Goal: Task Accomplishment & Management: Manage account settings

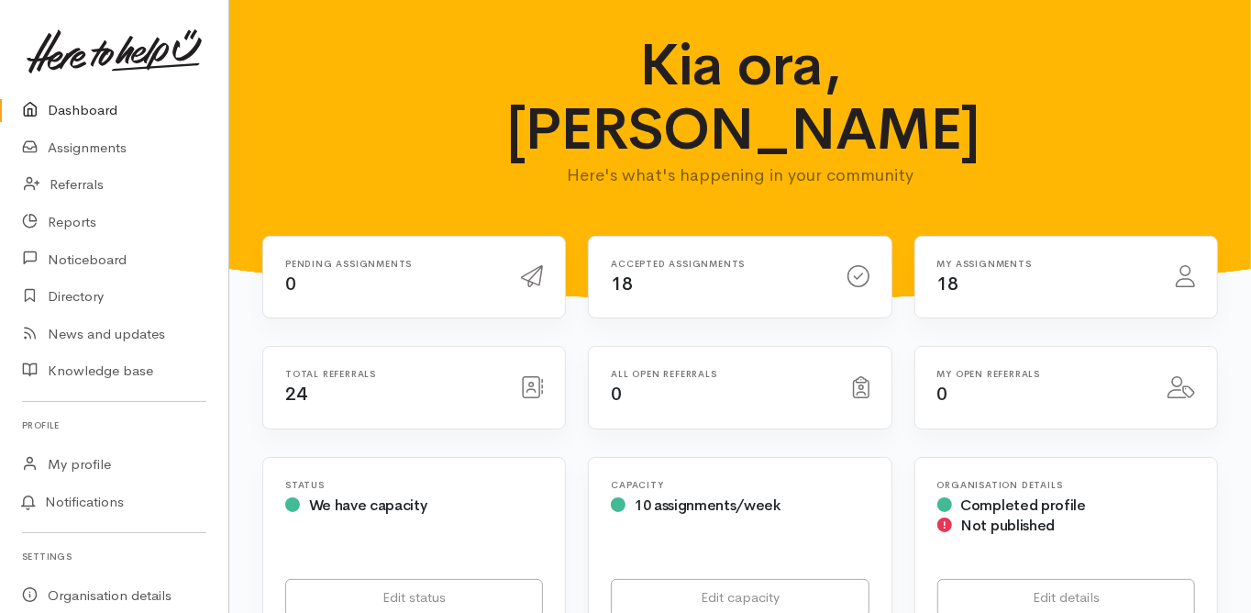
click at [74, 110] on link "Dashboard" at bounding box center [114, 111] width 228 height 38
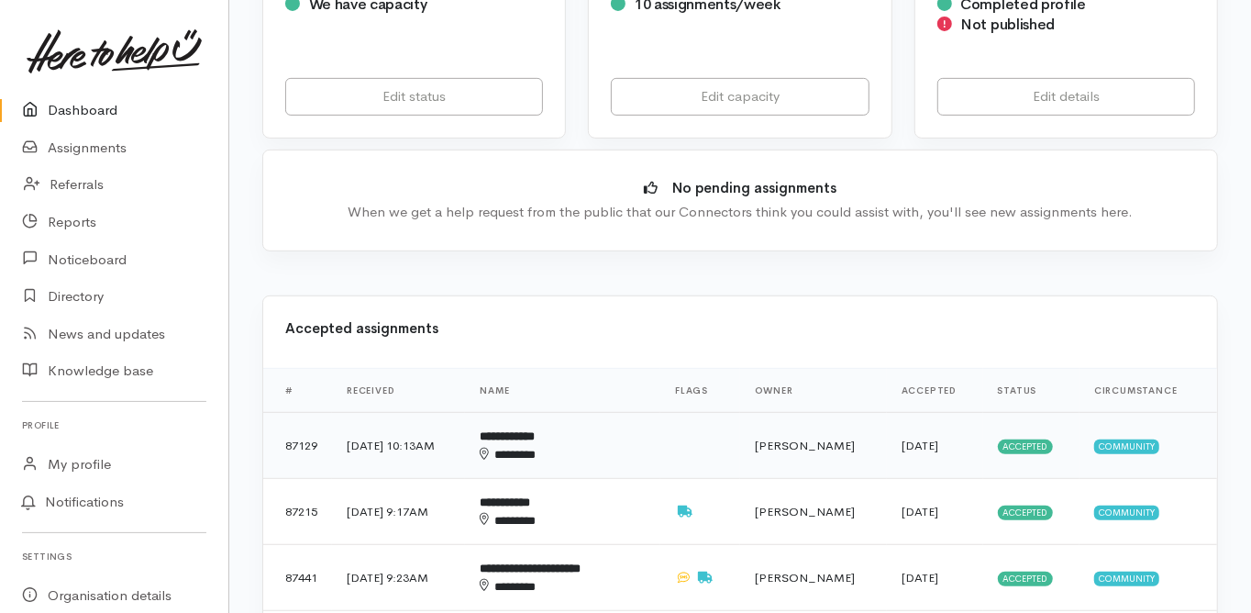
scroll to position [514, 0]
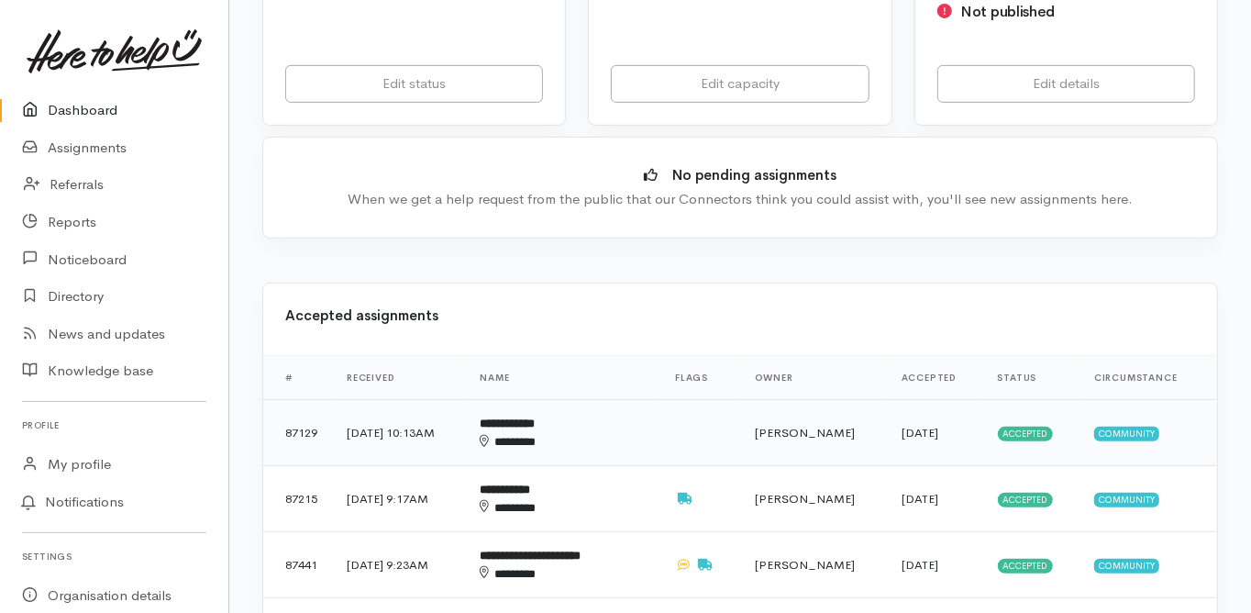
click at [535, 417] on b "**********" at bounding box center [507, 423] width 55 height 12
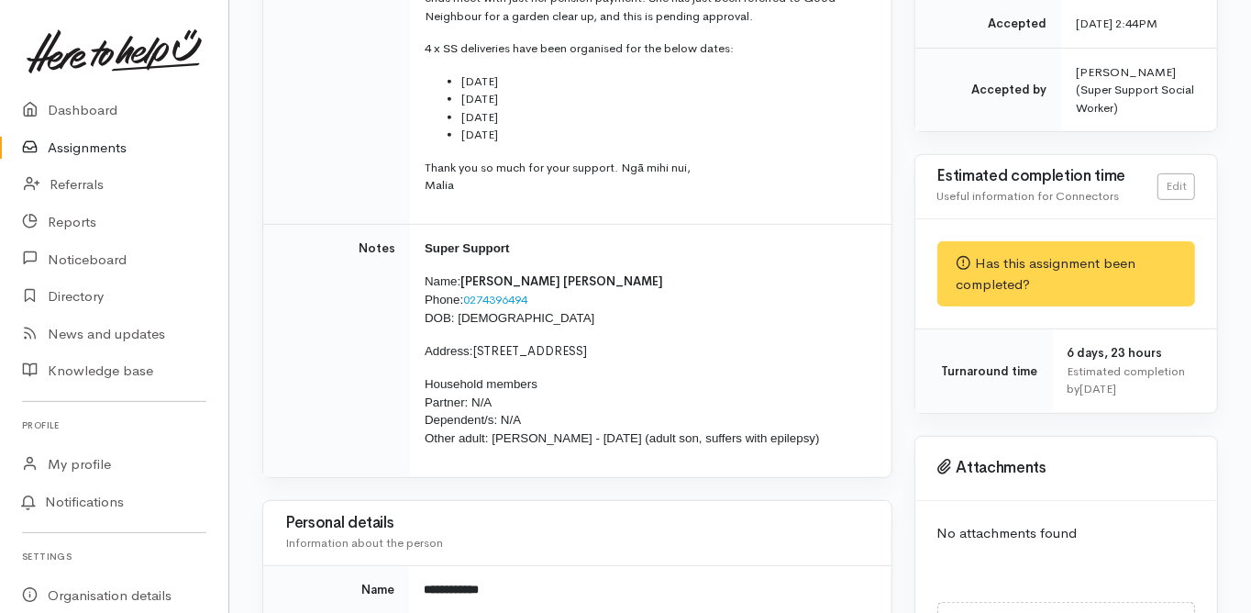
scroll to position [514, 0]
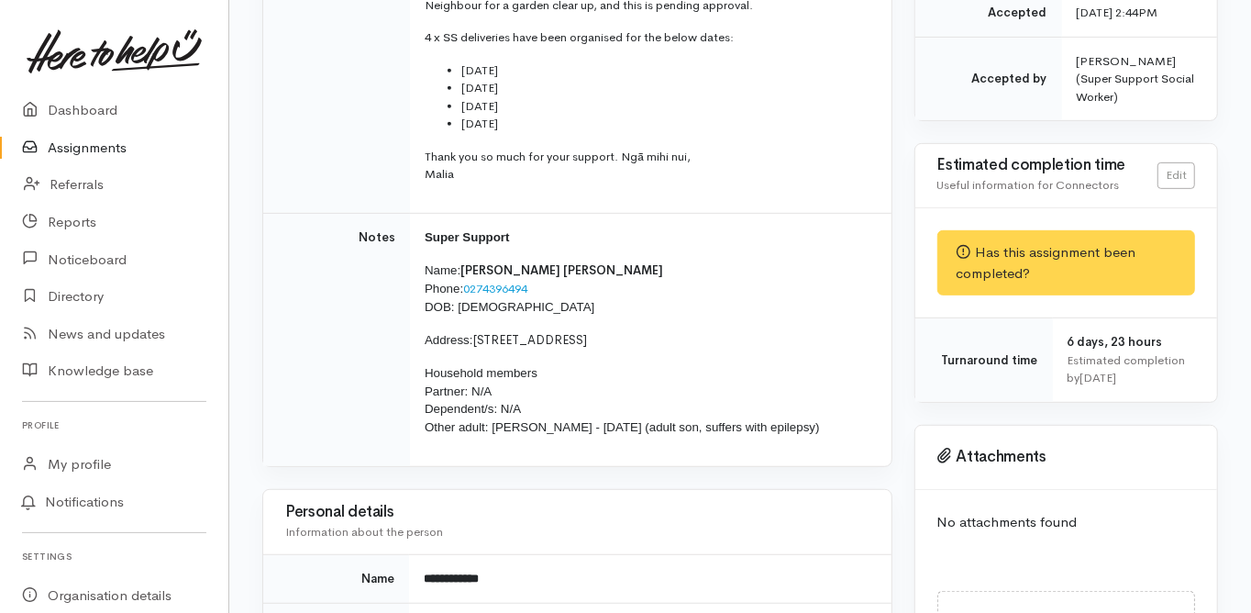
click at [304, 372] on td "Notes" at bounding box center [336, 339] width 147 height 253
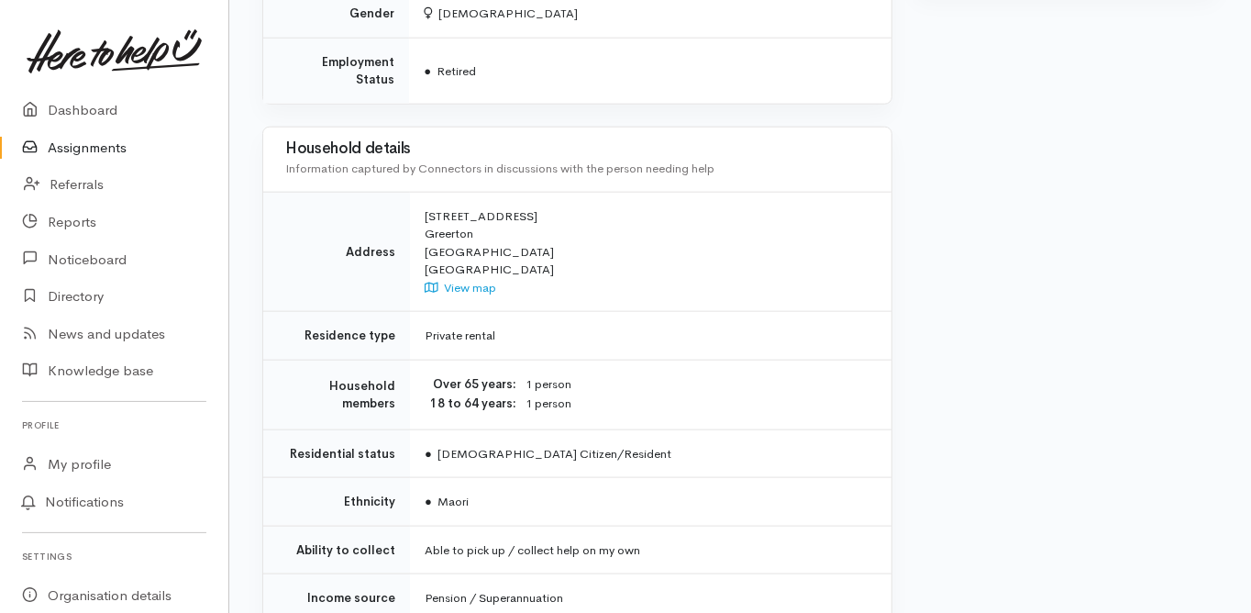
scroll to position [1403, 0]
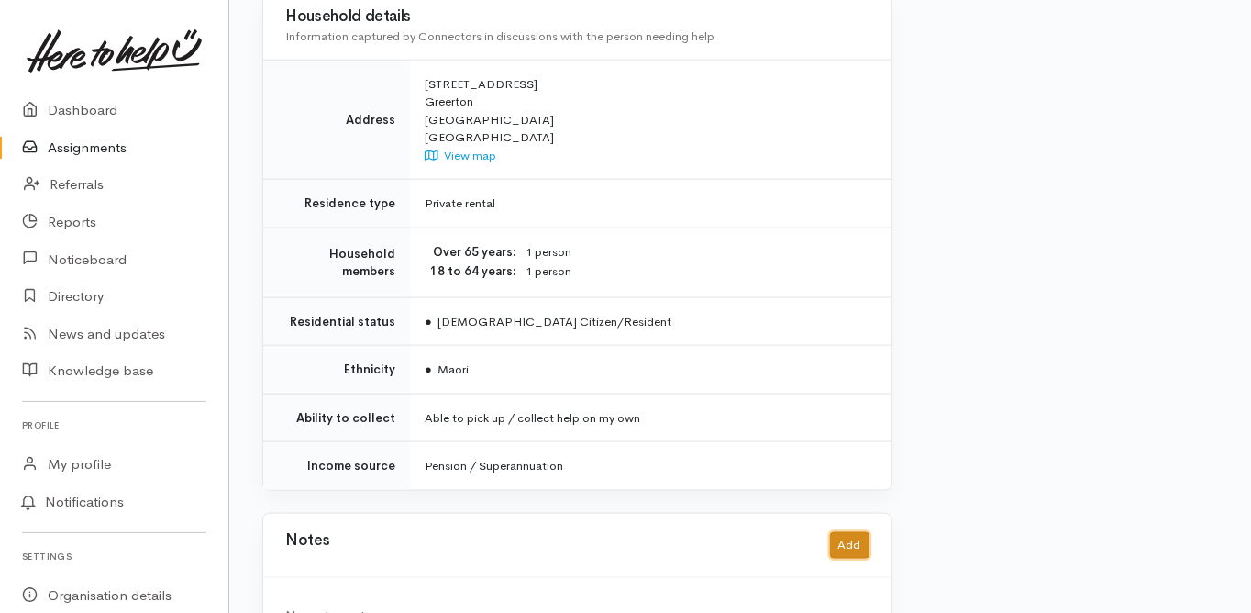
click at [852, 532] on button "Add" at bounding box center [849, 545] width 39 height 27
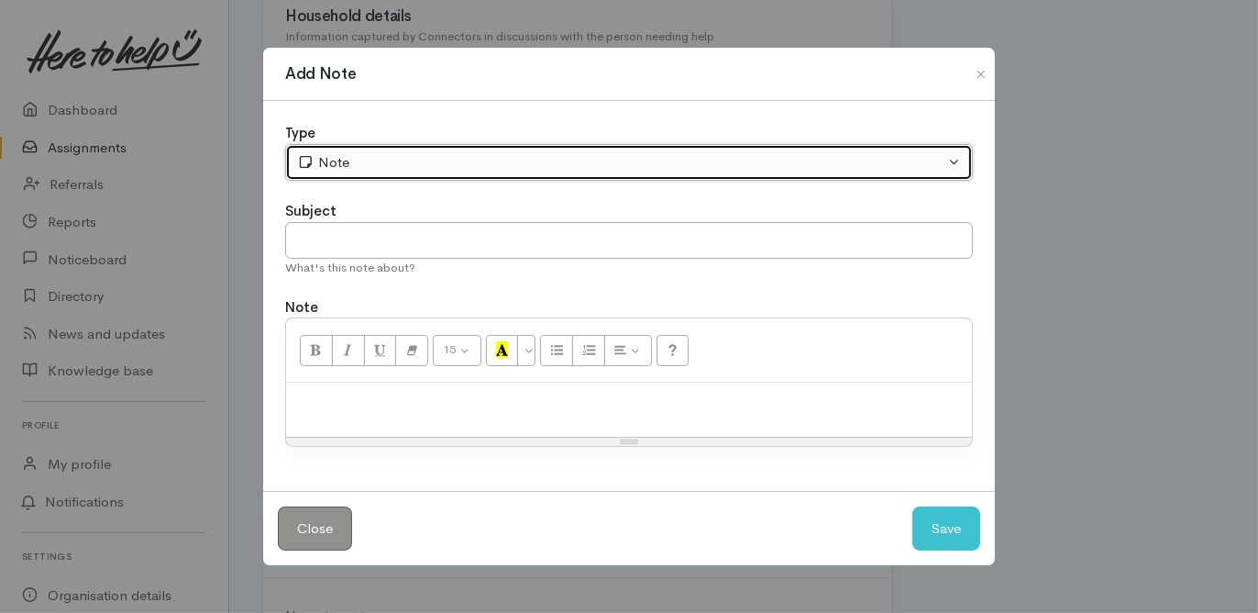
click at [341, 169] on div "Note" at bounding box center [621, 162] width 648 height 21
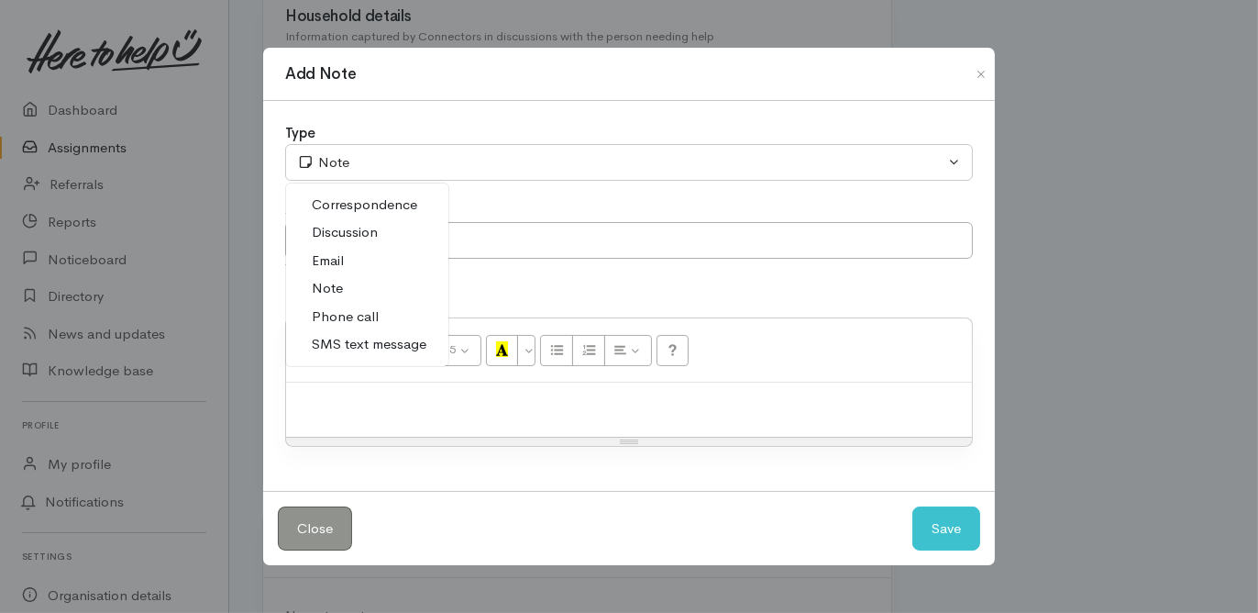
click at [360, 317] on span "Phone call" at bounding box center [345, 316] width 67 height 21
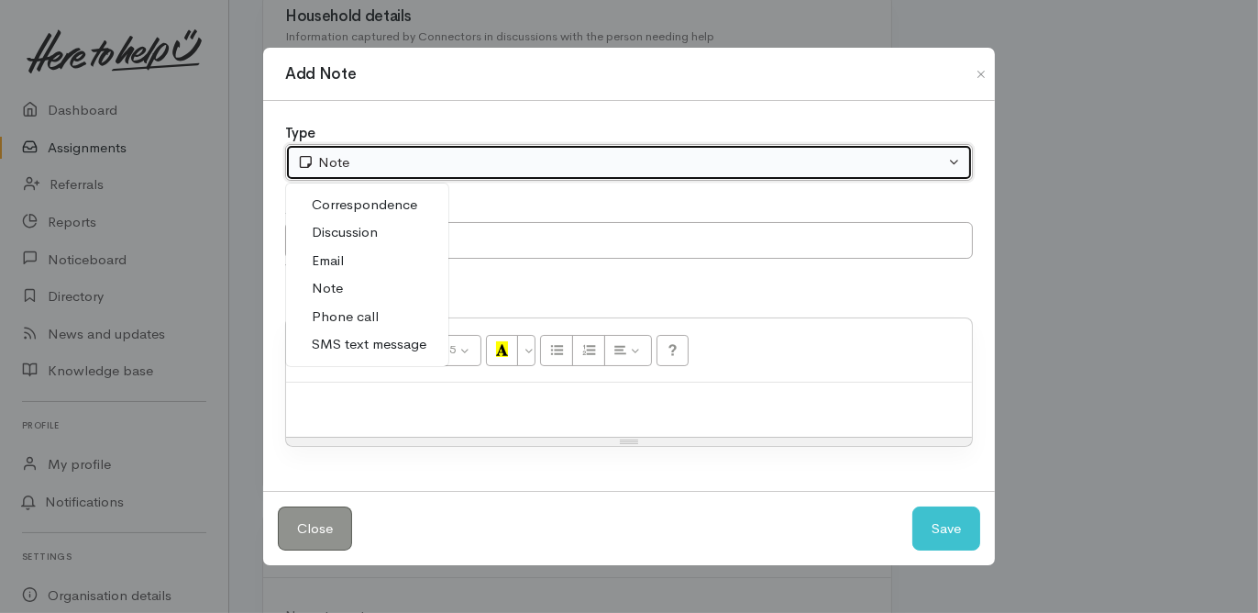
select select "3"
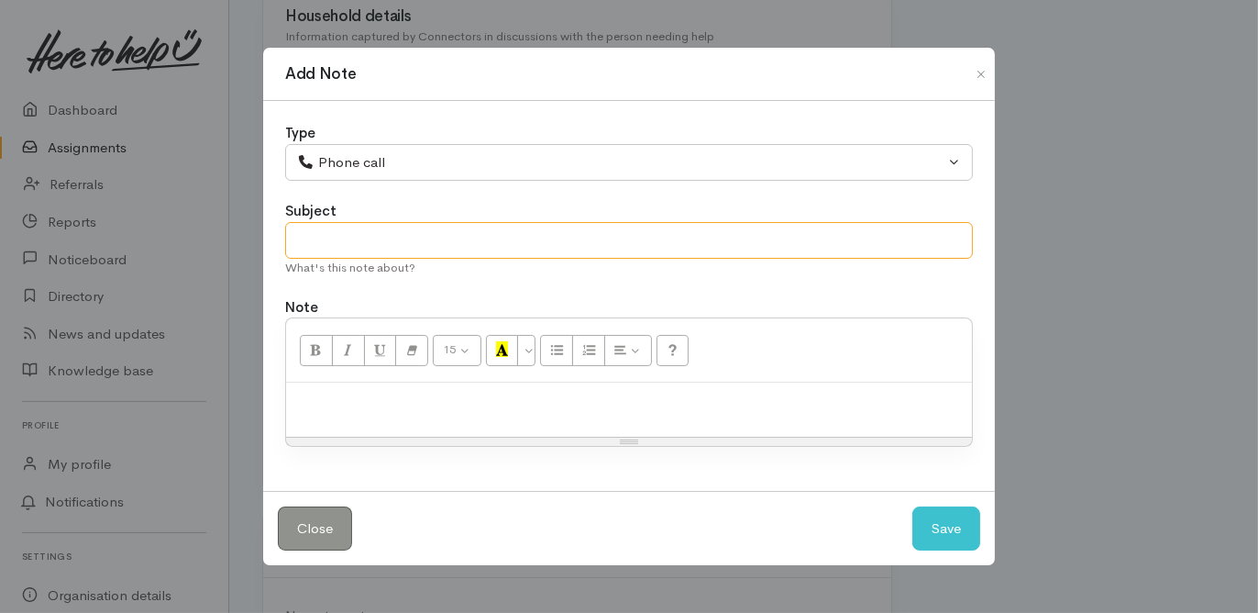
click at [314, 241] on input "text" at bounding box center [629, 241] width 688 height 38
type input "Org HV"
click at [316, 388] on div at bounding box center [629, 409] width 686 height 54
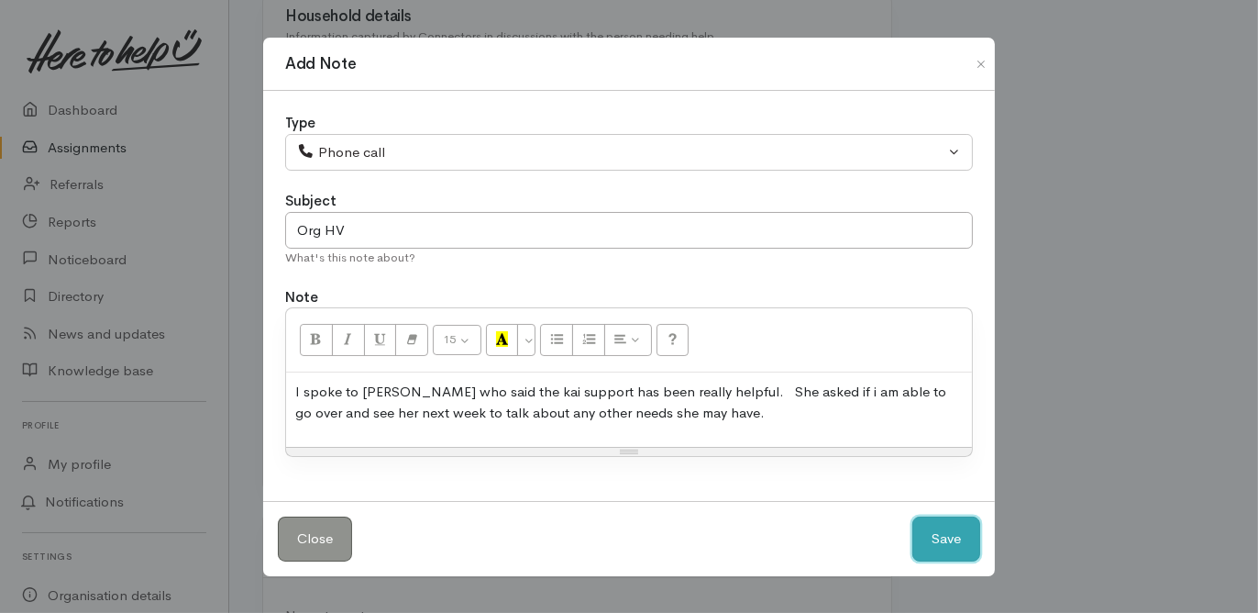
click at [937, 533] on button "Save" at bounding box center [947, 538] width 68 height 45
select select "1"
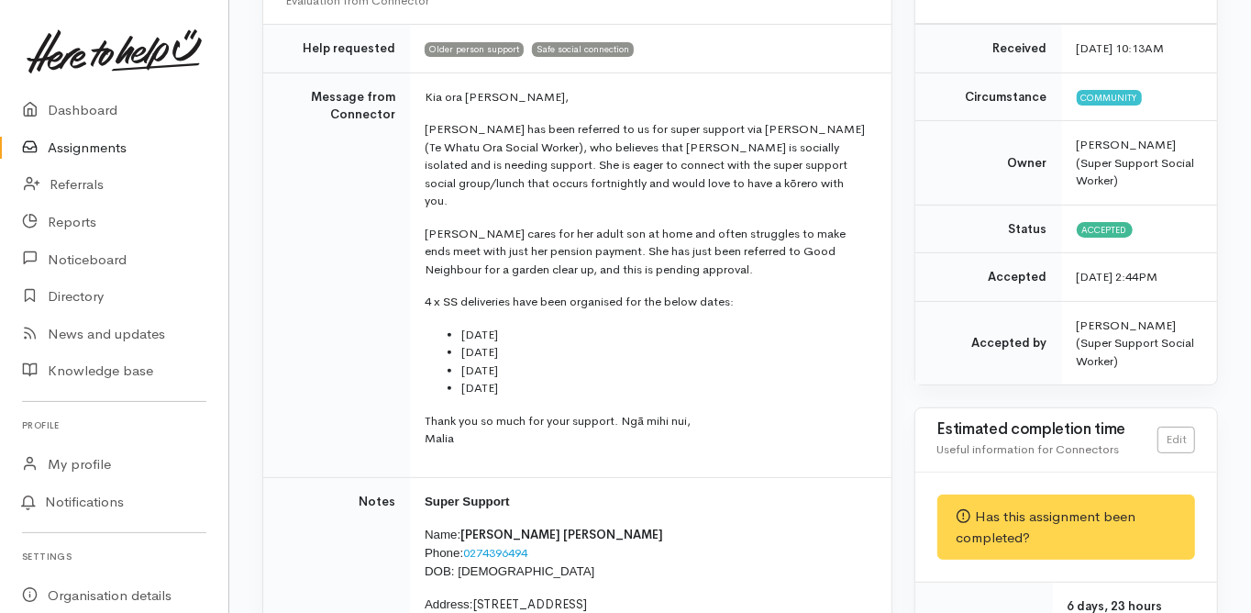
scroll to position [0, 0]
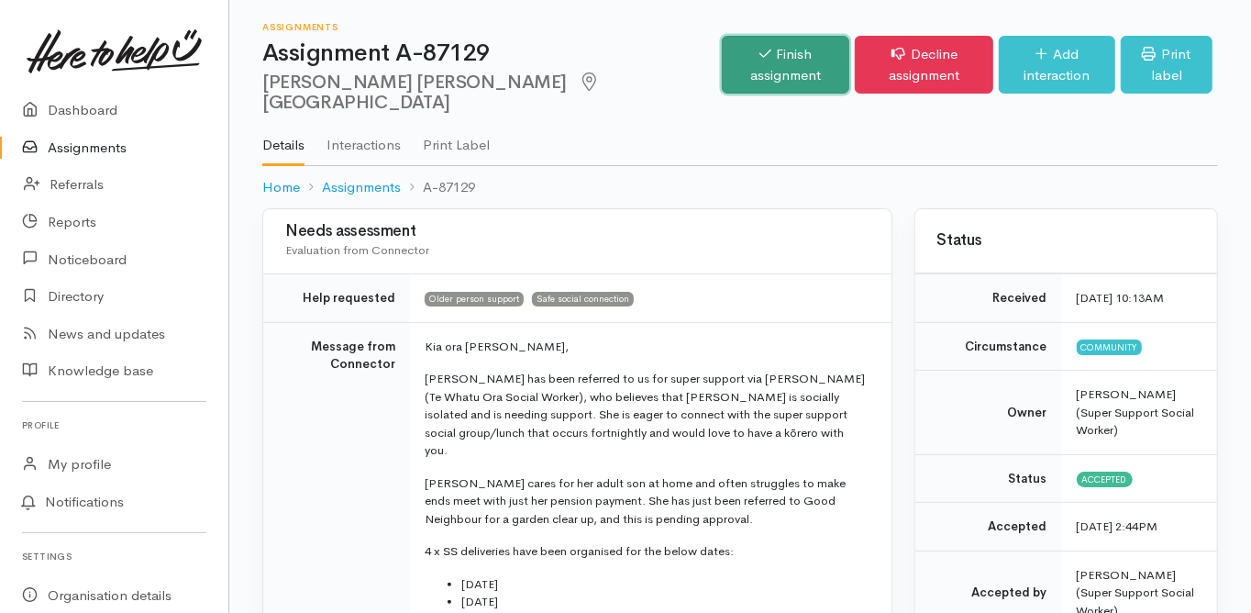
click at [722, 51] on link "Finish assignment" at bounding box center [786, 65] width 128 height 58
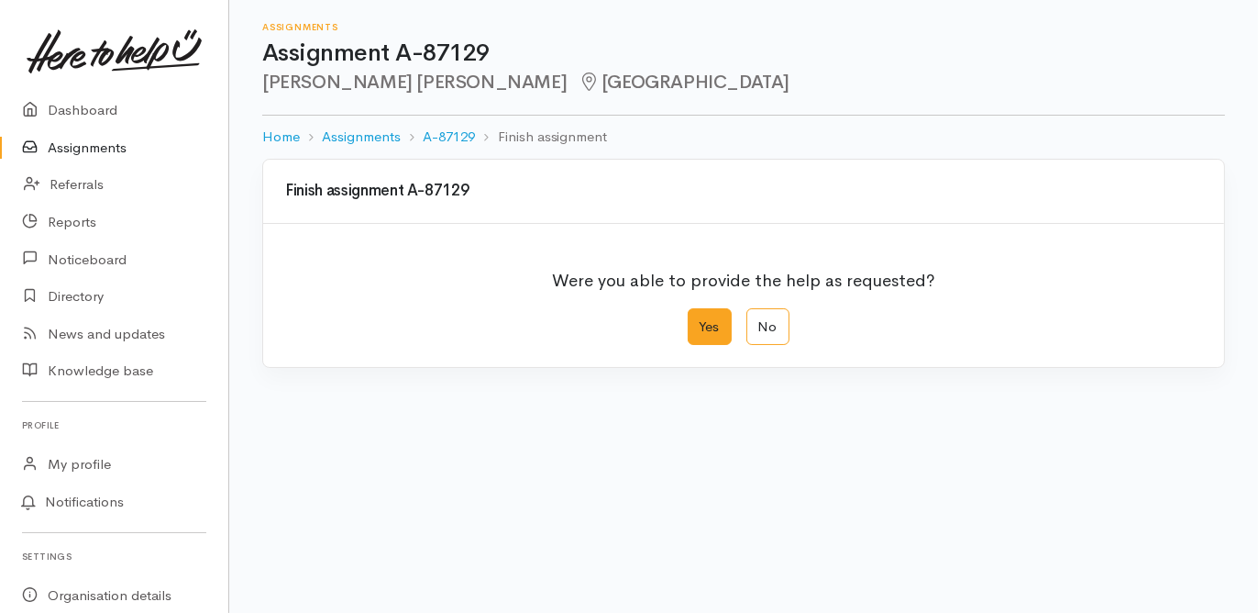
click at [711, 322] on label "Yes" at bounding box center [710, 327] width 44 height 38
click at [700, 320] on input "Yes" at bounding box center [694, 314] width 12 height 12
radio input "true"
click at [477, 442] on div "We delivered the help requested" at bounding box center [731, 452] width 874 height 21
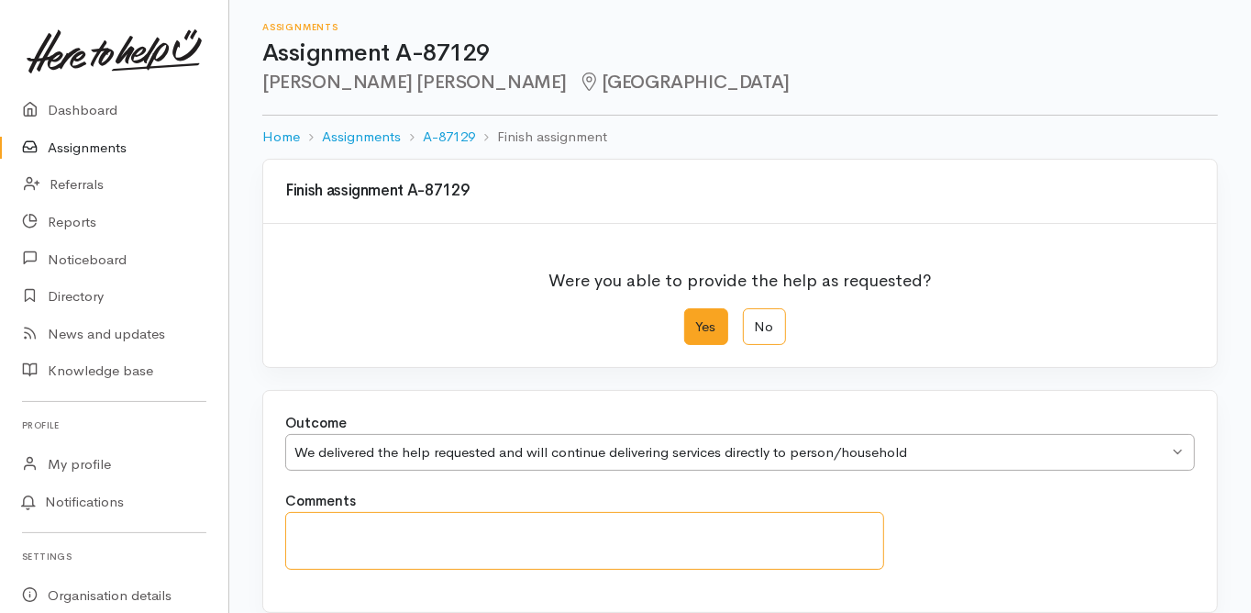
click at [411, 517] on textarea "Comments" at bounding box center [584, 541] width 599 height 58
type textarea "g"
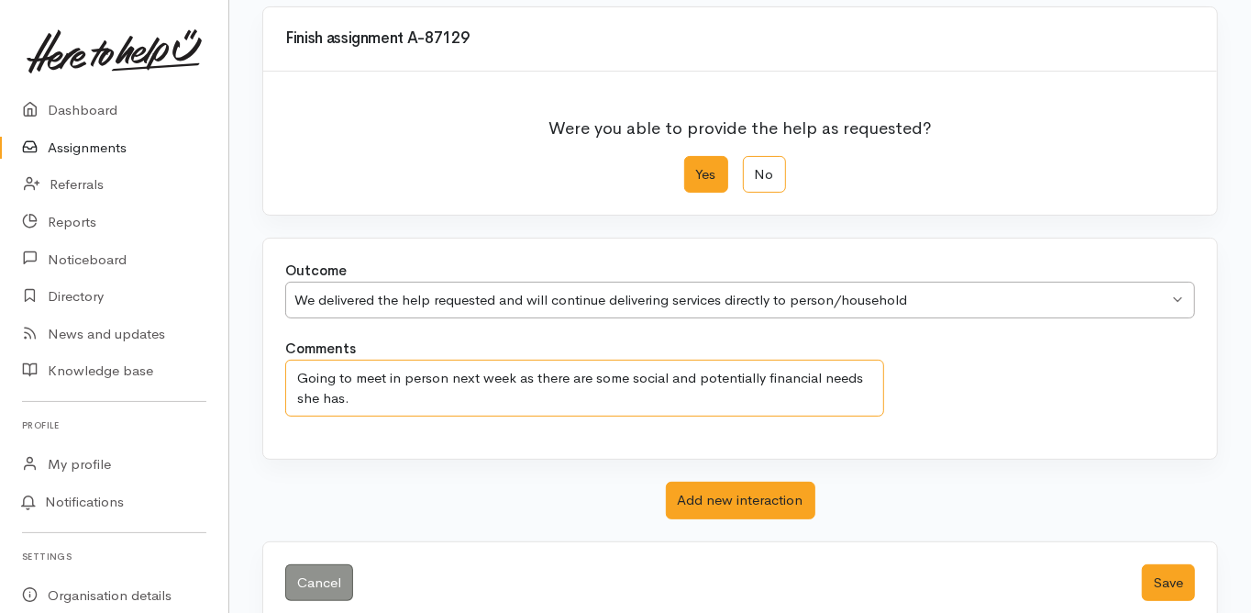
scroll to position [181, 0]
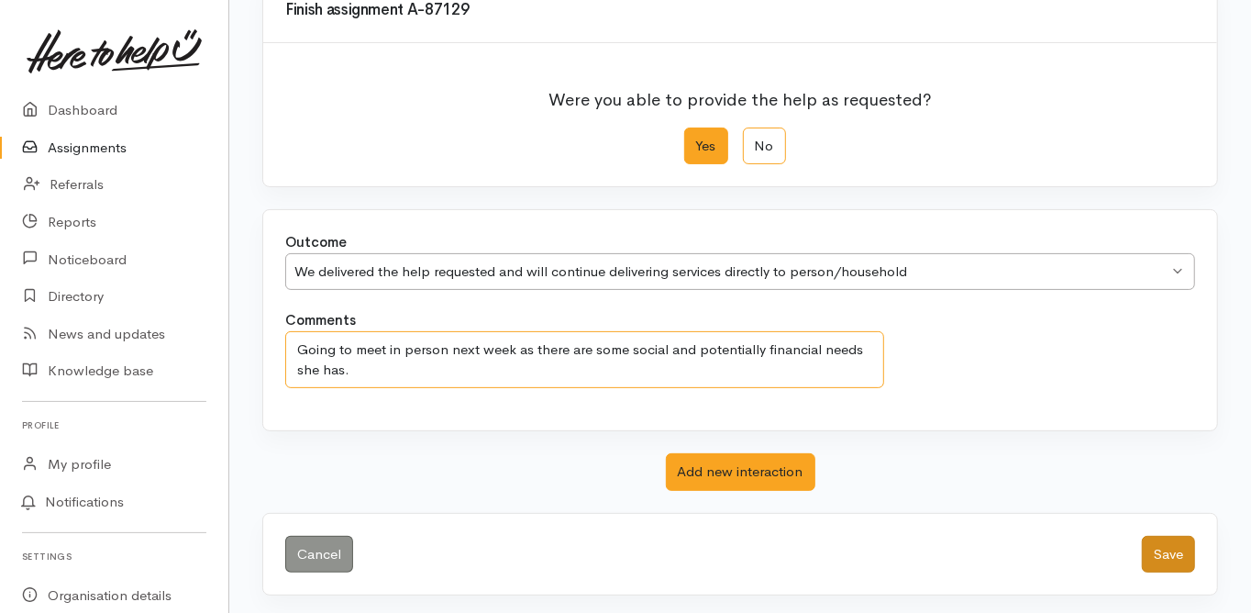
type textarea "Going to meet in person next week as there are some social and potentially fina…"
click at [1165, 549] on button "Save" at bounding box center [1168, 555] width 53 height 38
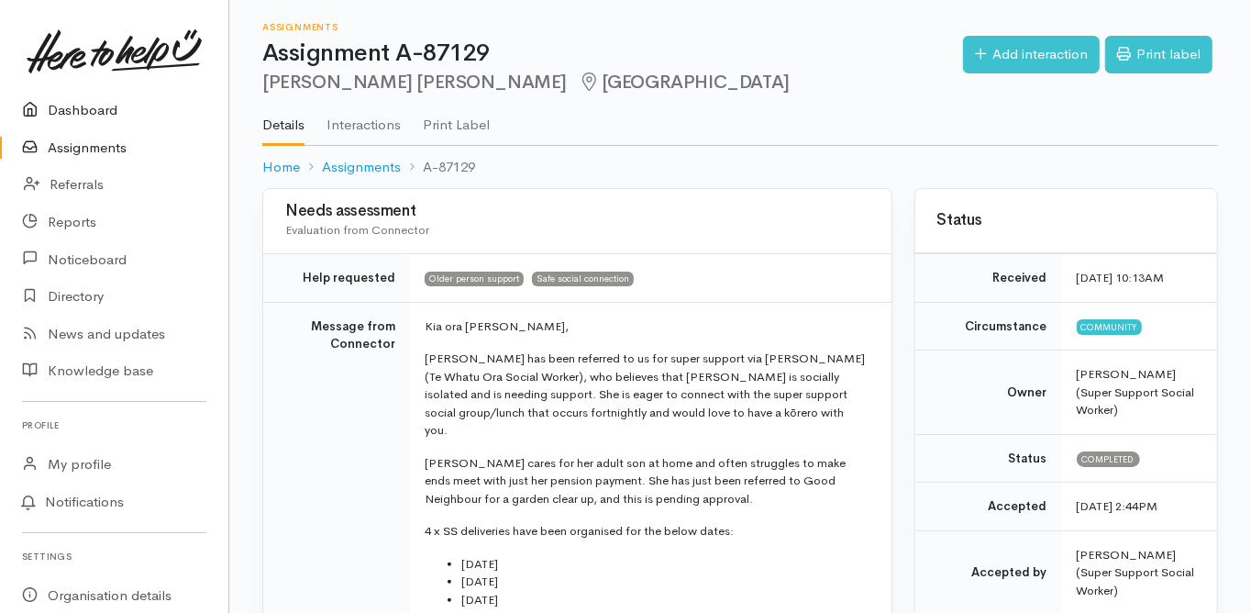
click at [90, 108] on link "Dashboard" at bounding box center [114, 111] width 228 height 38
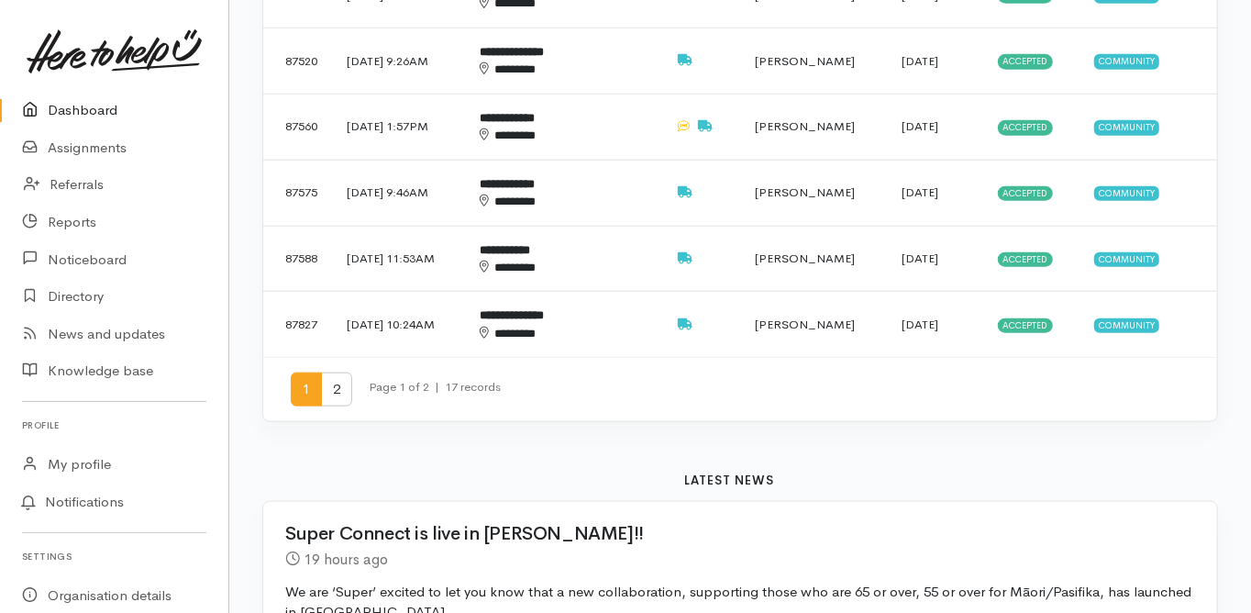
scroll to position [1247, 0]
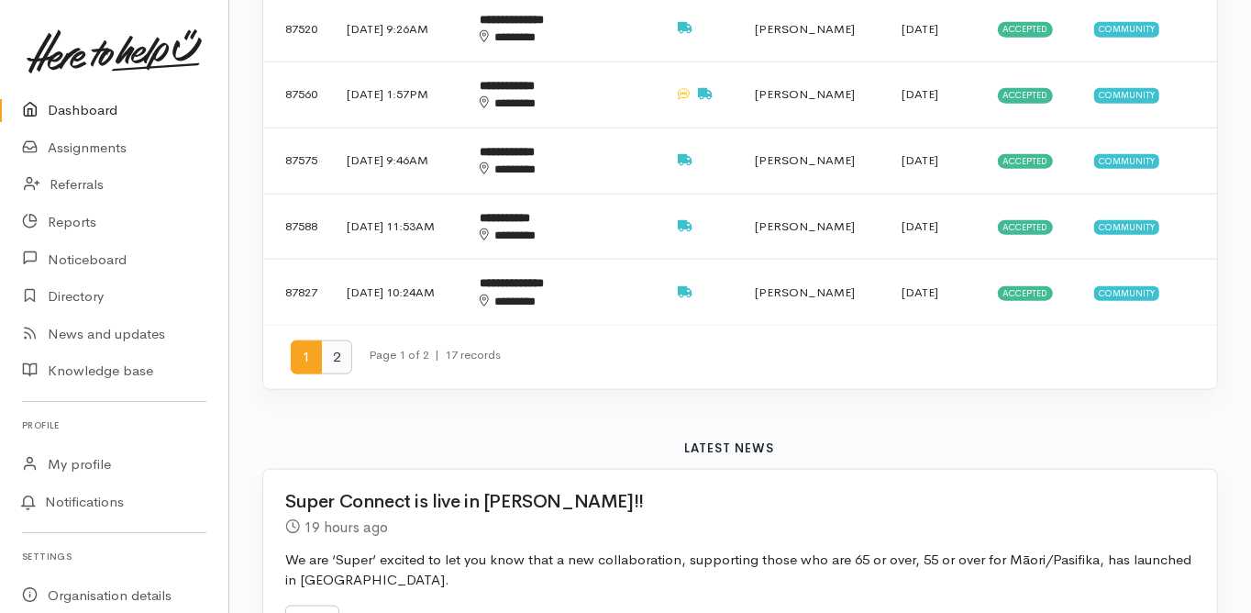
click at [337, 340] on span "2" at bounding box center [336, 357] width 31 height 34
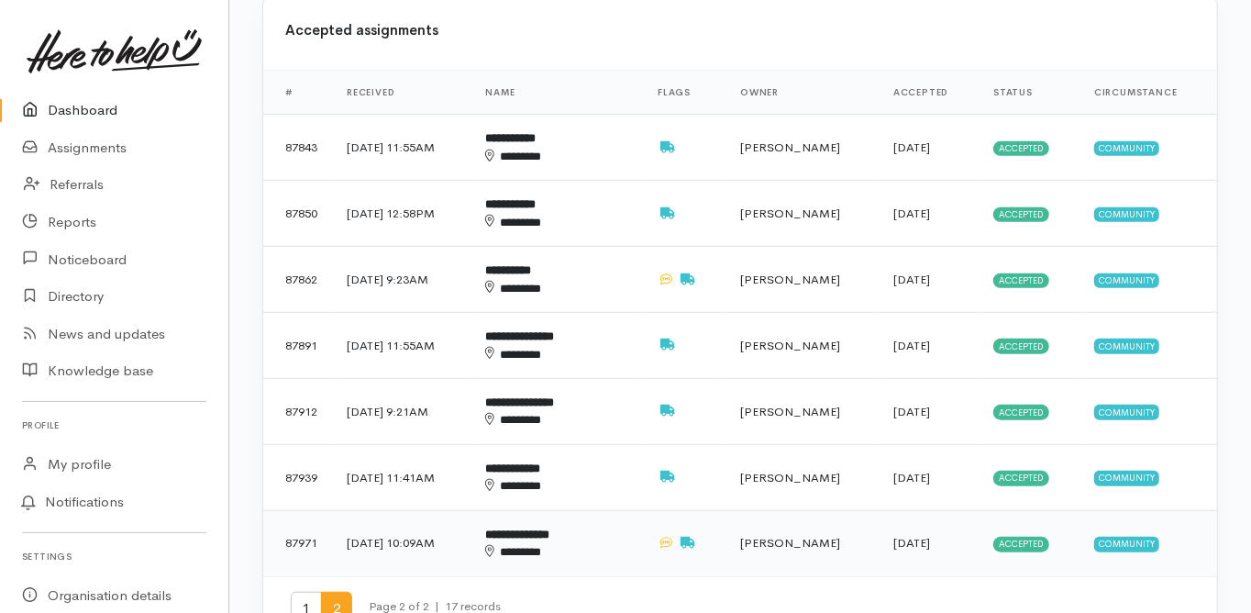
scroll to position [880, 0]
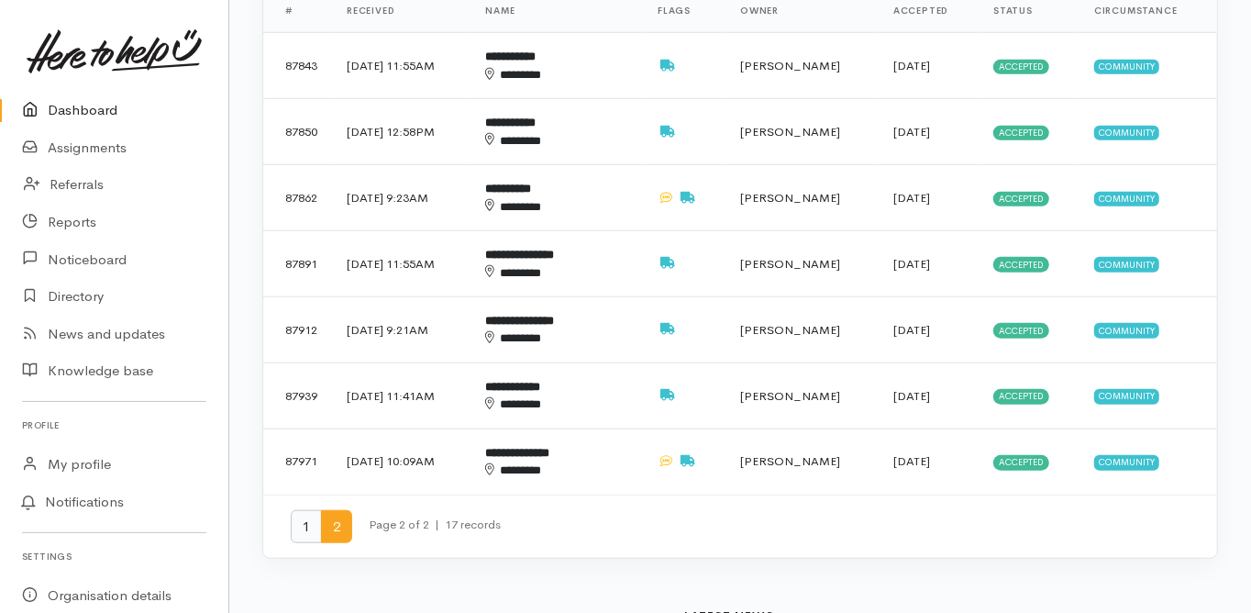
click at [303, 510] on span "1" at bounding box center [306, 527] width 31 height 34
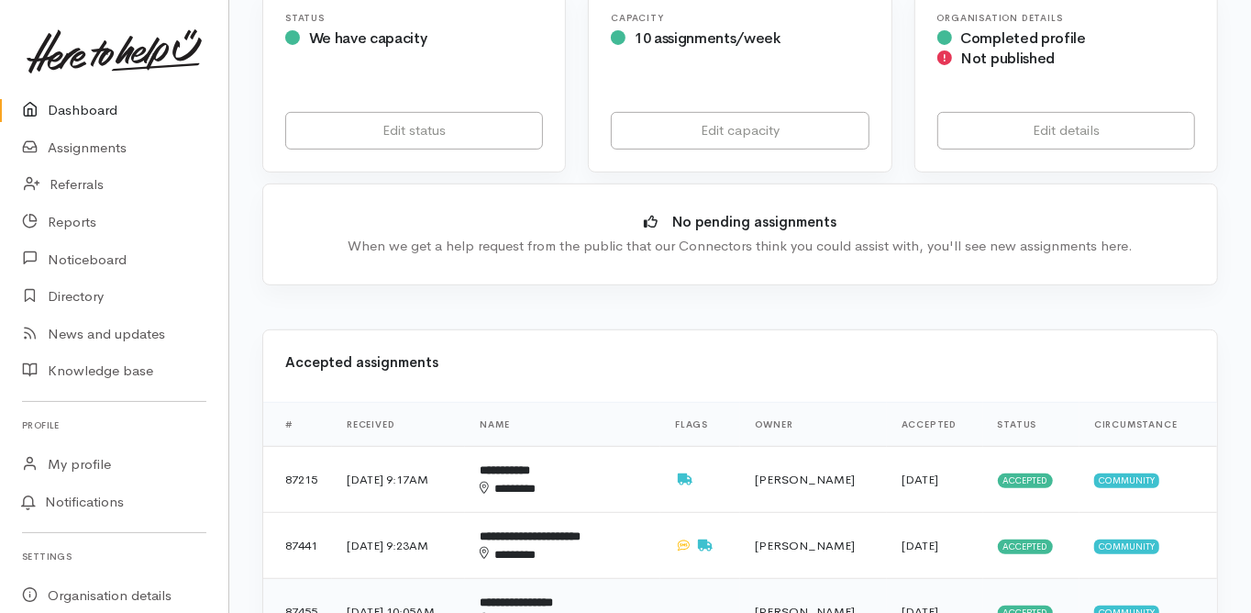
scroll to position [514, 0]
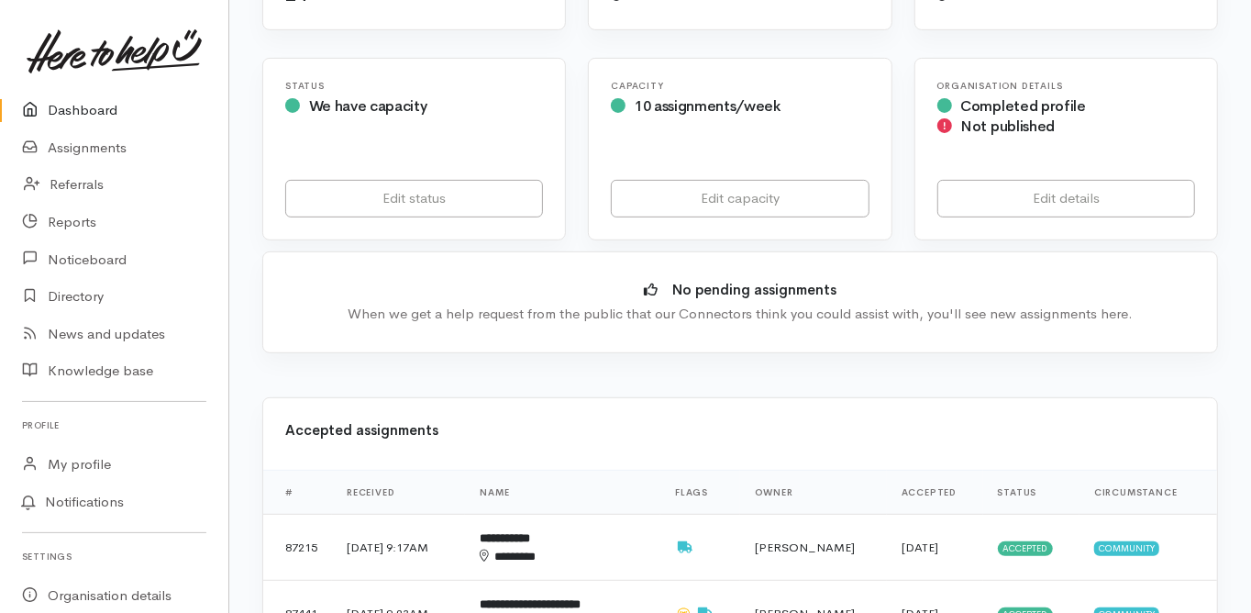
scroll to position [587, 0]
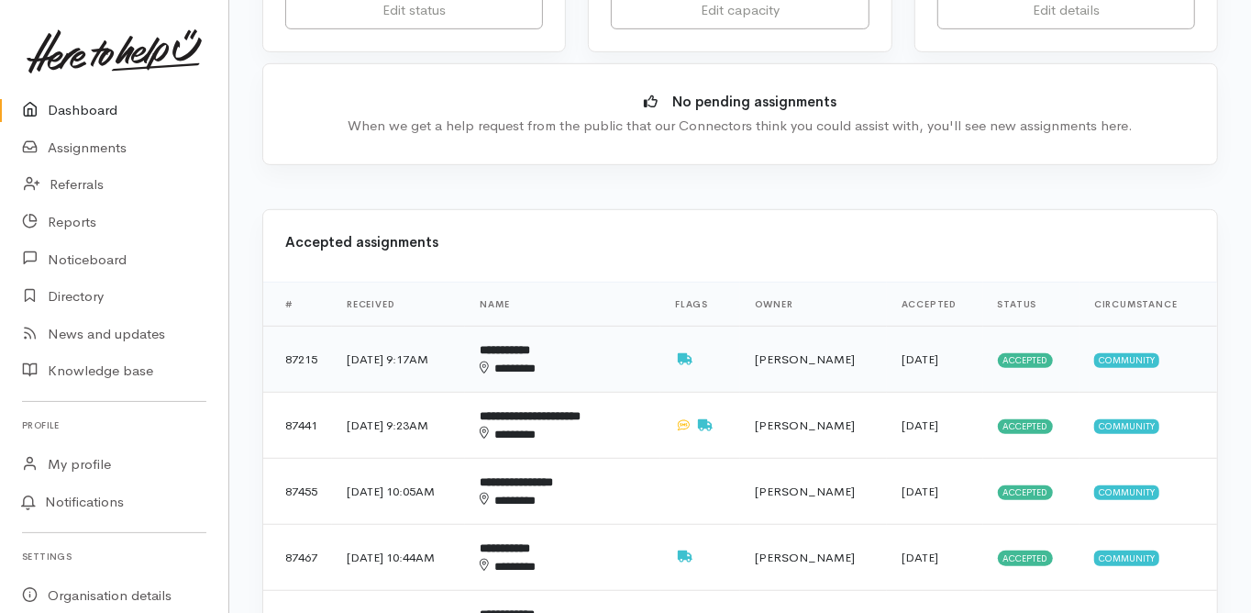
click at [530, 344] on b "**********" at bounding box center [505, 350] width 50 height 12
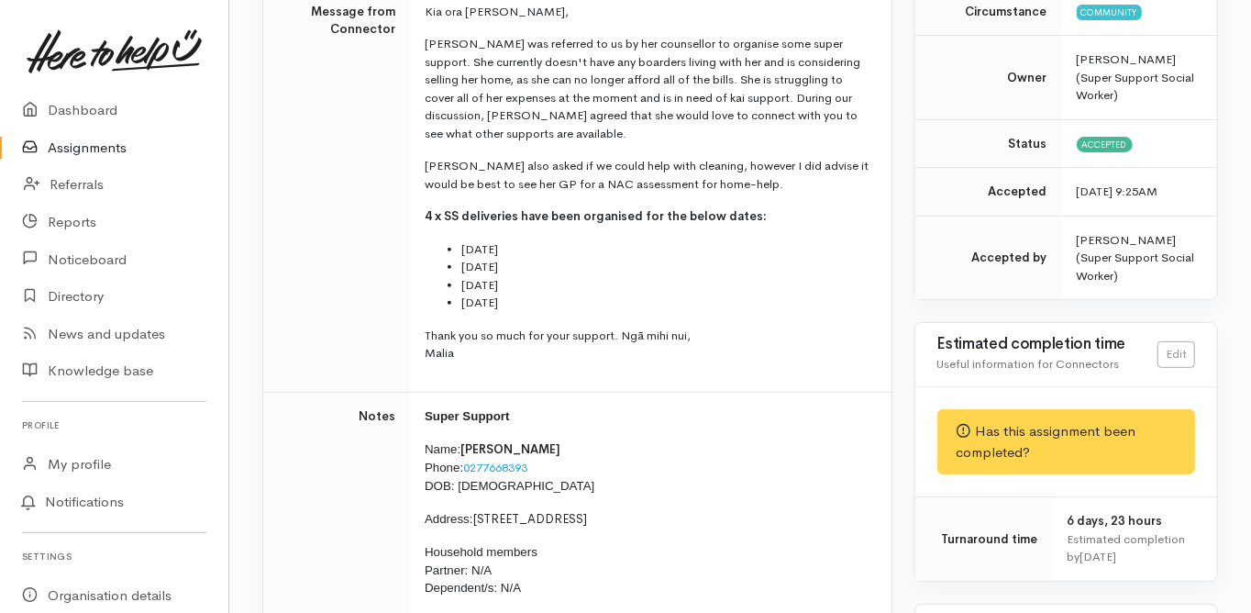
scroll to position [73, 0]
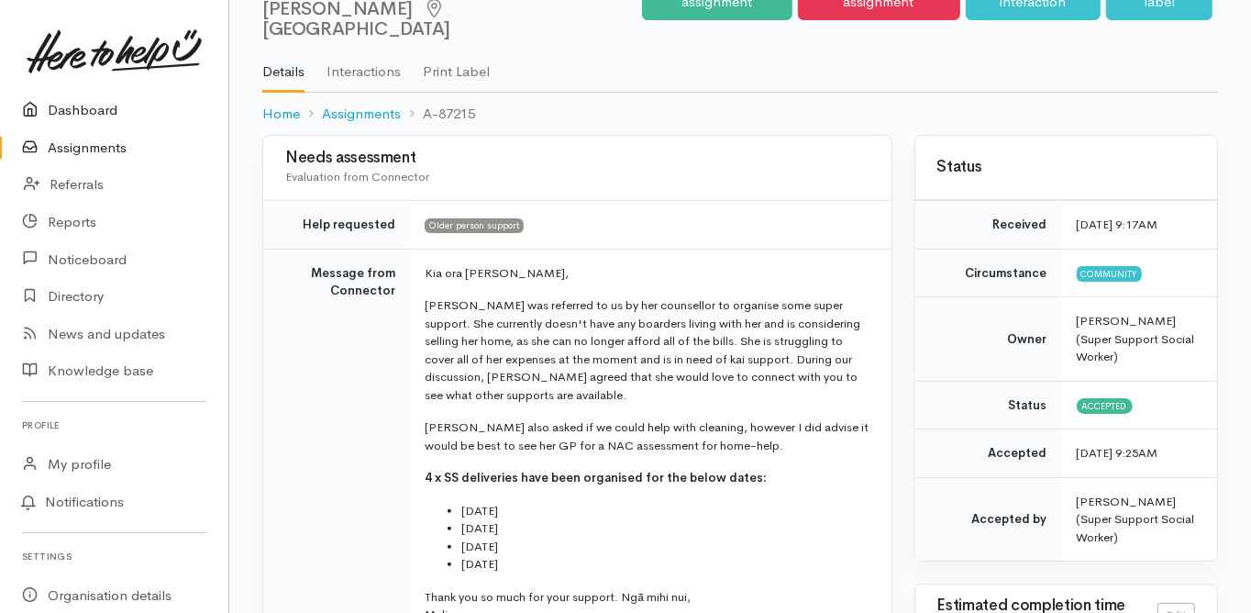
click at [95, 108] on link "Dashboard" at bounding box center [114, 111] width 228 height 38
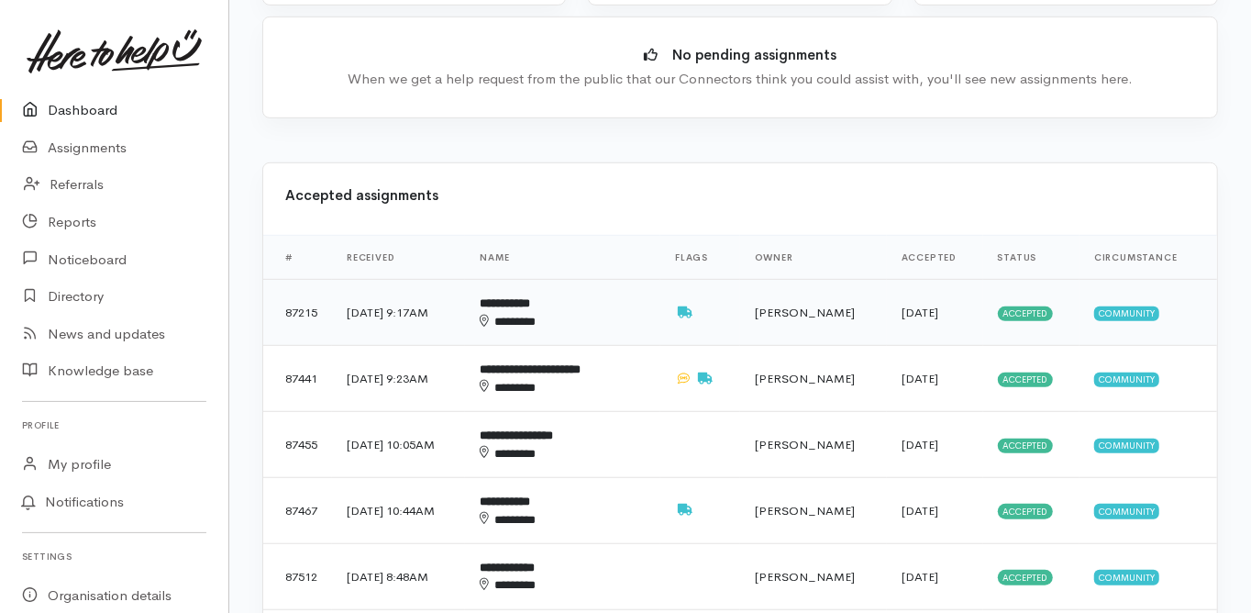
scroll to position [660, 0]
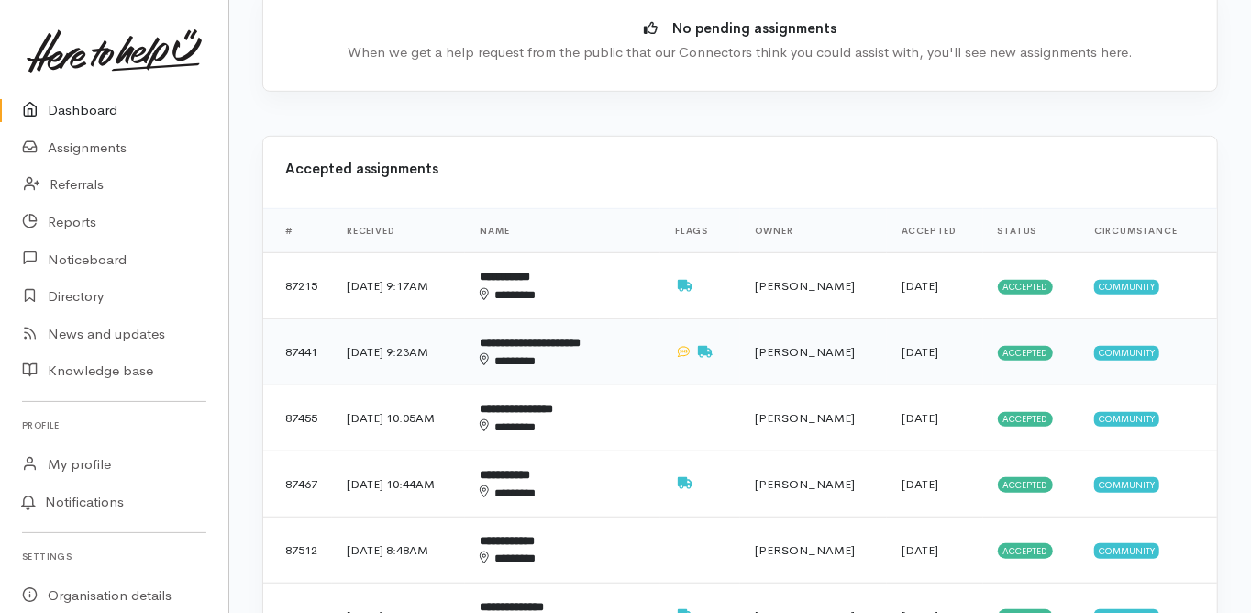
click at [556, 337] on b "**********" at bounding box center [530, 343] width 101 height 12
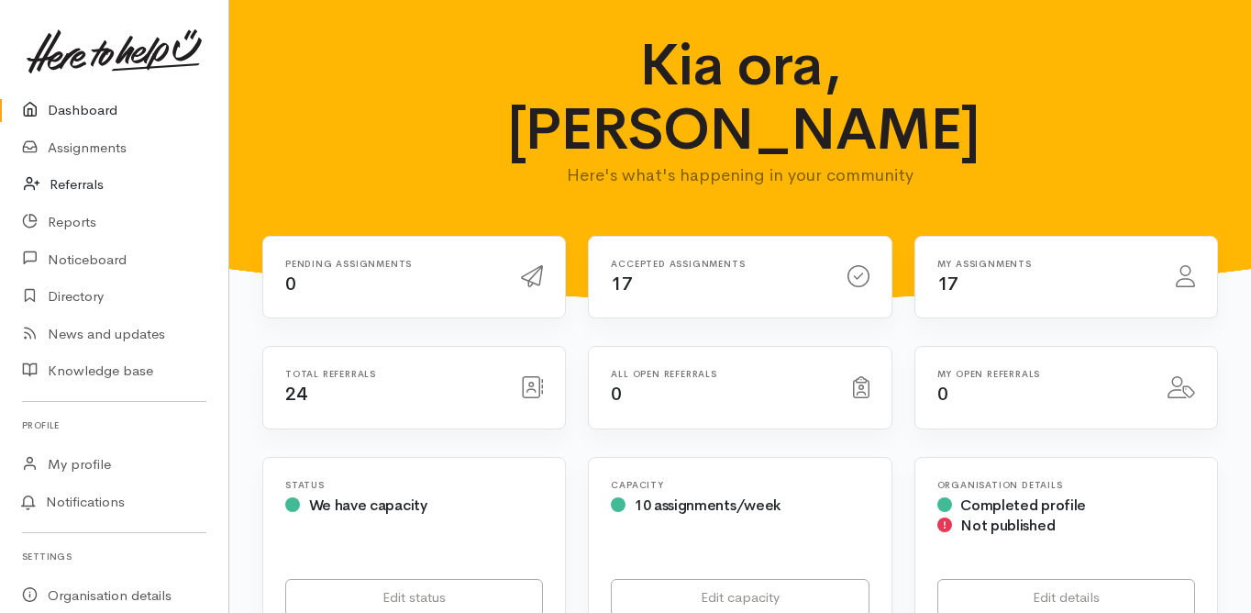
scroll to position [660, 0]
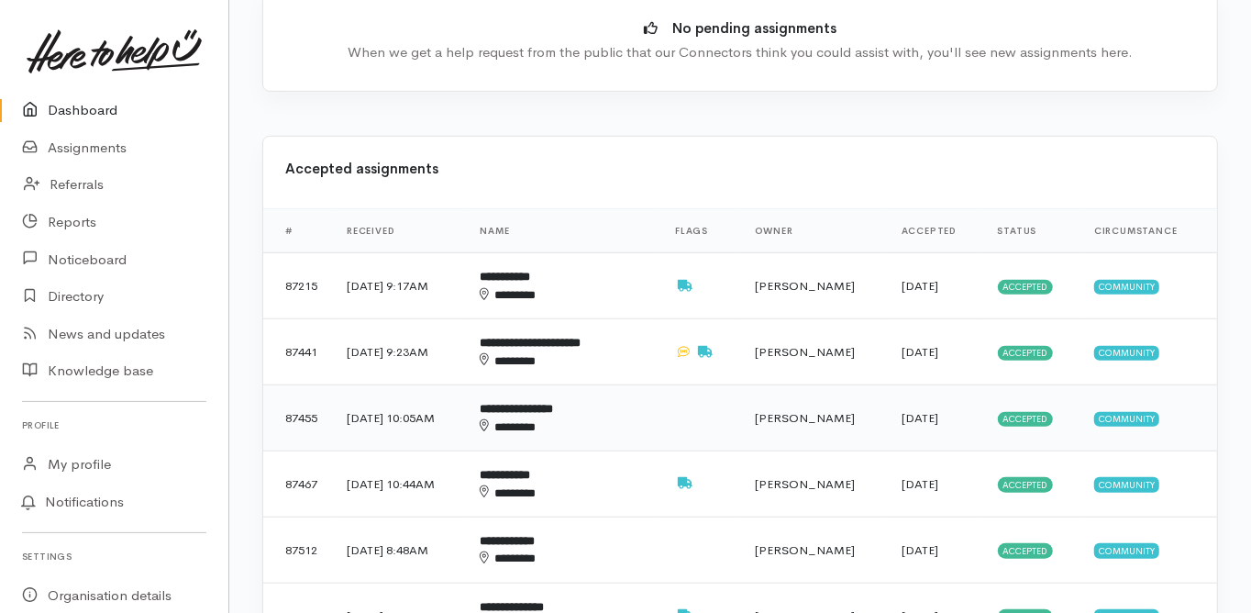
click at [548, 403] on b "**********" at bounding box center [516, 409] width 73 height 12
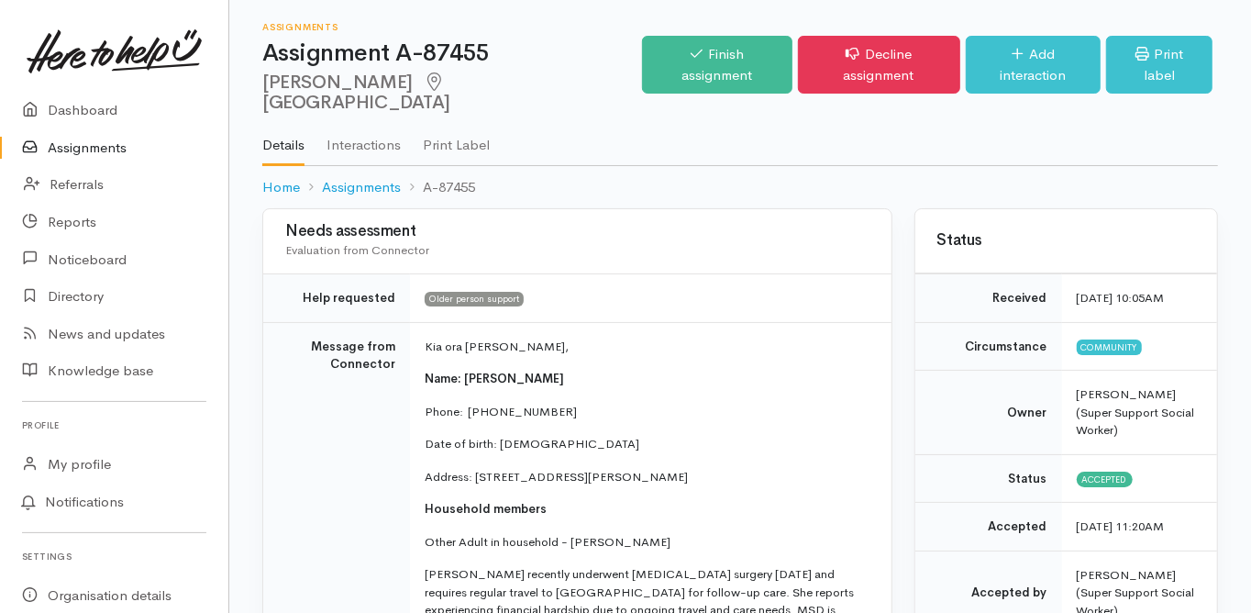
drag, startPoint x: 266, startPoint y: 83, endPoint x: 404, endPoint y: 86, distance: 137.6
click at [404, 86] on h2 "Shirley Siemonek Tauranga" at bounding box center [452, 92] width 380 height 41
copy h2 "Shirley Siemonek"
drag, startPoint x: 520, startPoint y: 393, endPoint x: 469, endPoint y: 395, distance: 51.4
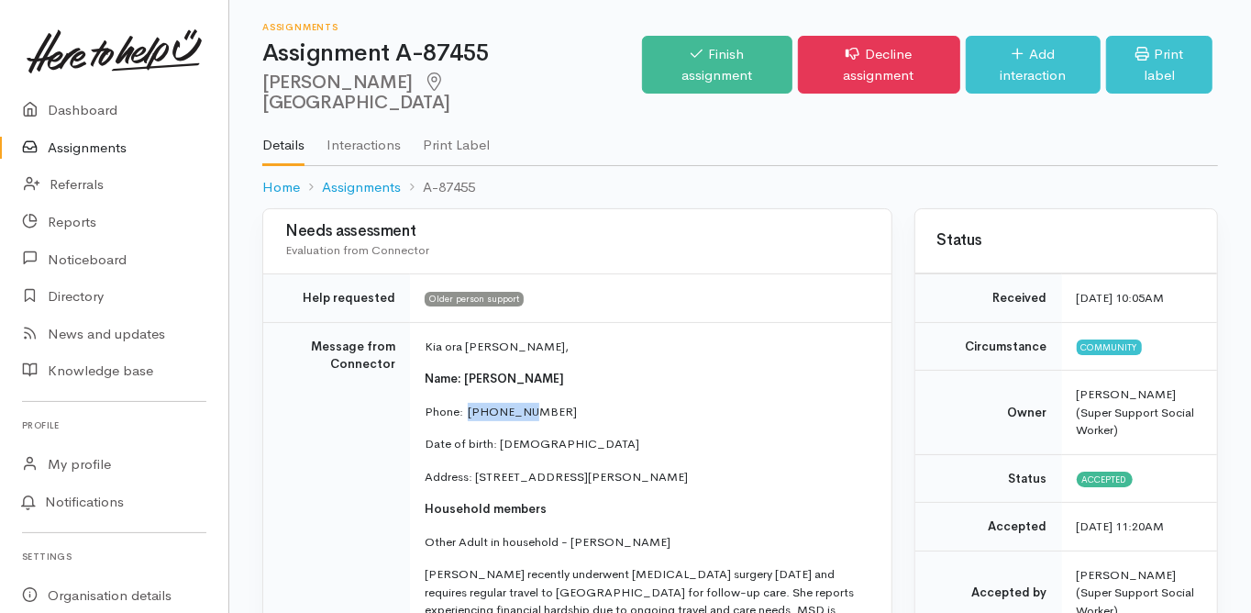
click at [469, 403] on p "Phone:  075480431" at bounding box center [647, 412] width 445 height 18
copy p "075480431"
drag, startPoint x: 476, startPoint y: 452, endPoint x: 547, endPoint y: 458, distance: 70.8
click at [547, 468] on p "Address: 217 Tim Road, Whakamārama, New Zealand" at bounding box center [647, 477] width 445 height 18
copy p "217 Tim Road"
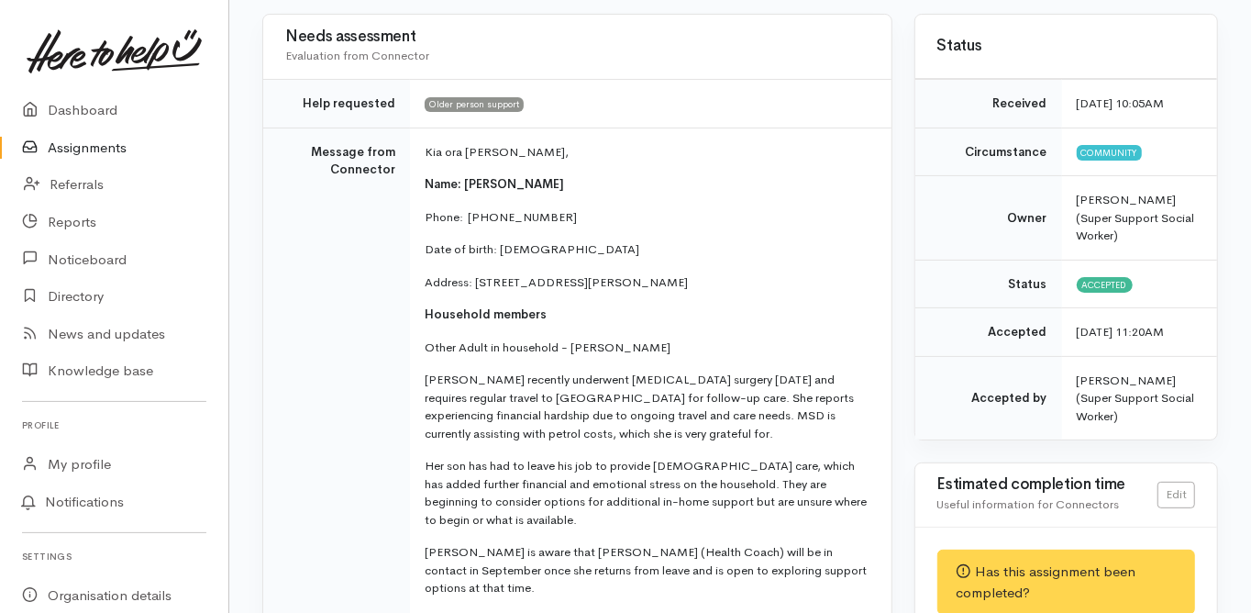
scroll to position [220, 0]
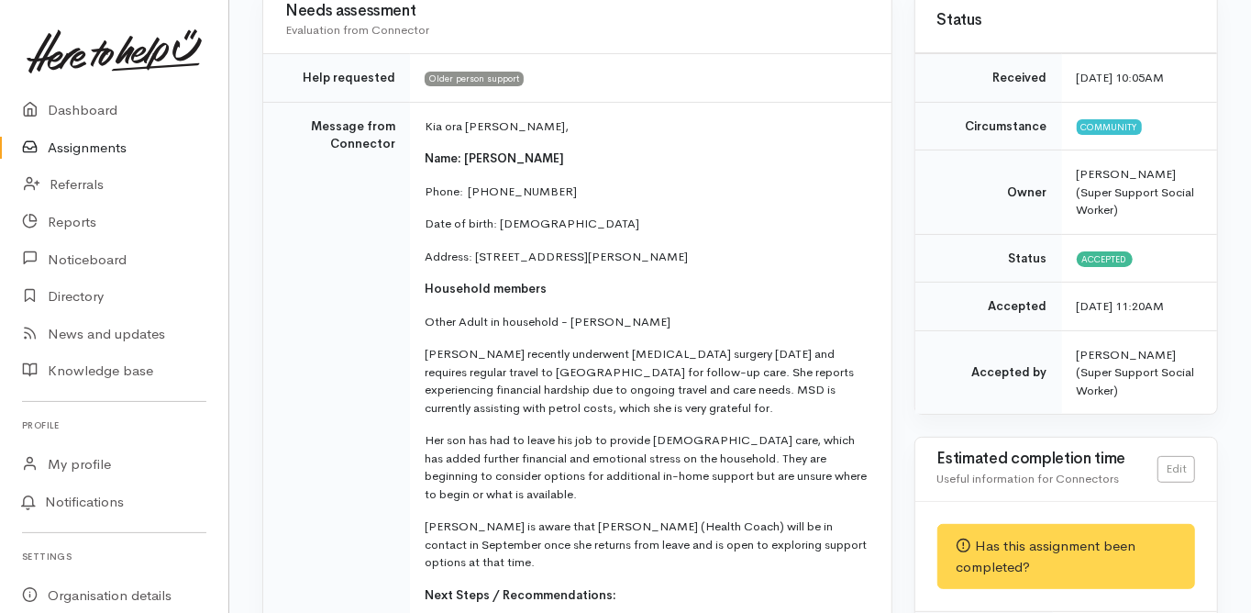
drag, startPoint x: 570, startPoint y: 294, endPoint x: 659, endPoint y: 297, distance: 89.0
click at [659, 313] on p "Other Adult in household - Maurice Davison" at bounding box center [647, 322] width 445 height 18
copy p "Maurice Davison"
drag, startPoint x: 523, startPoint y: 365, endPoint x: 514, endPoint y: 368, distance: 9.6
click at [516, 368] on p "Shirley recently underwent brain tumour surgery five weeks ago and requires reg…" at bounding box center [647, 381] width 445 height 72
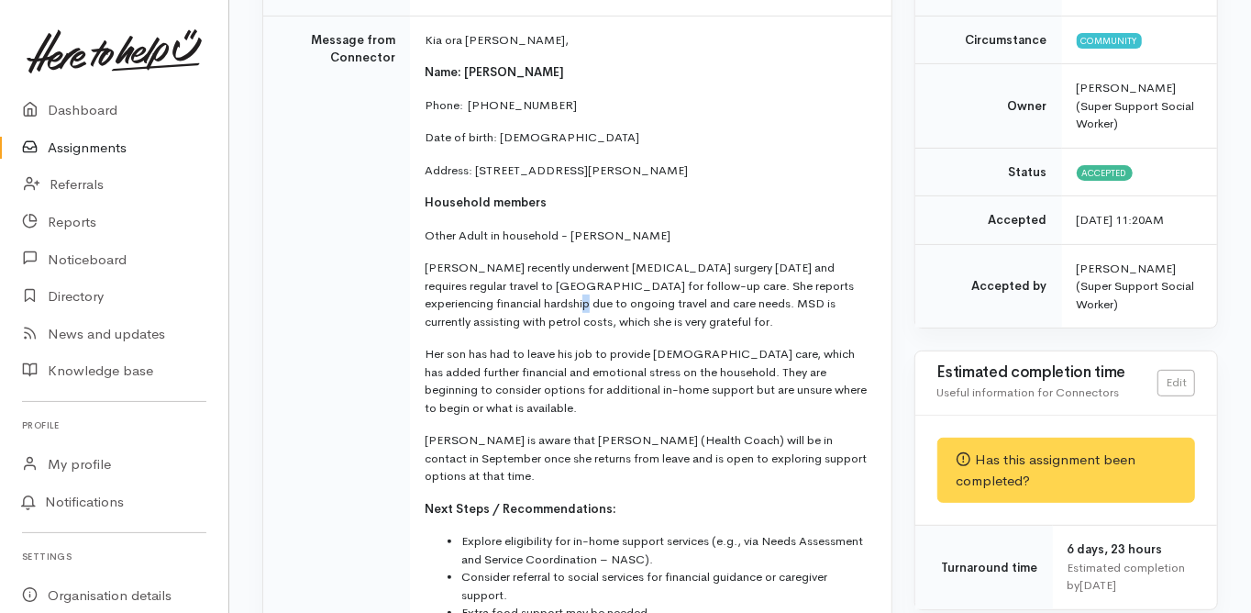
scroll to position [293, 0]
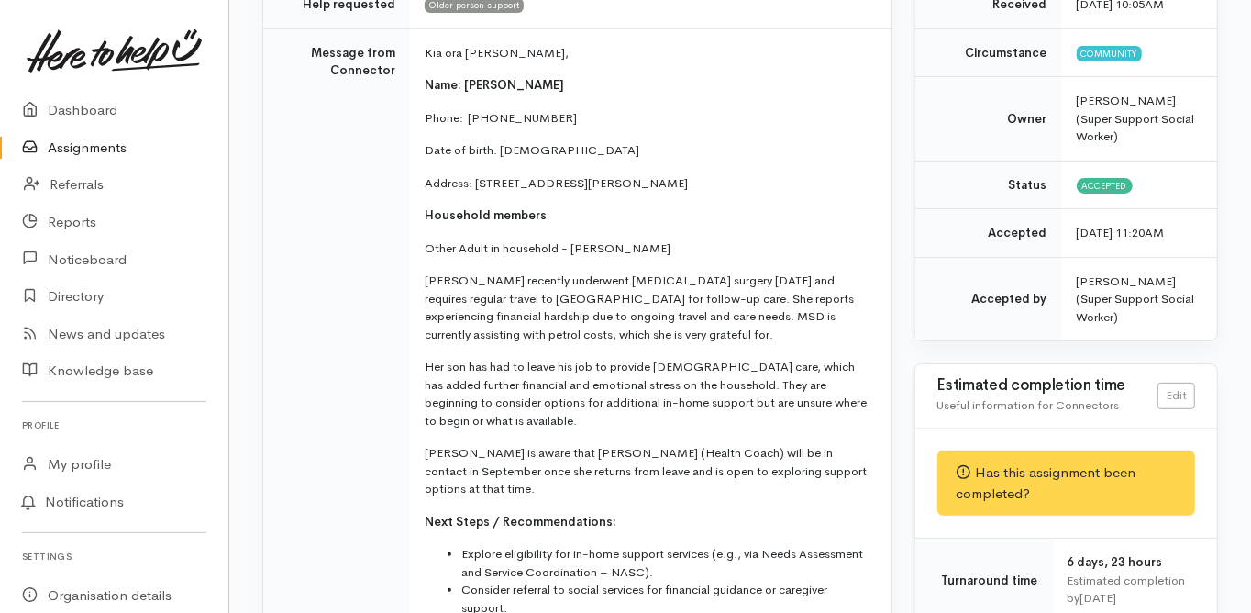
click at [311, 438] on td "Message from Connector" at bounding box center [336, 420] width 147 height 784
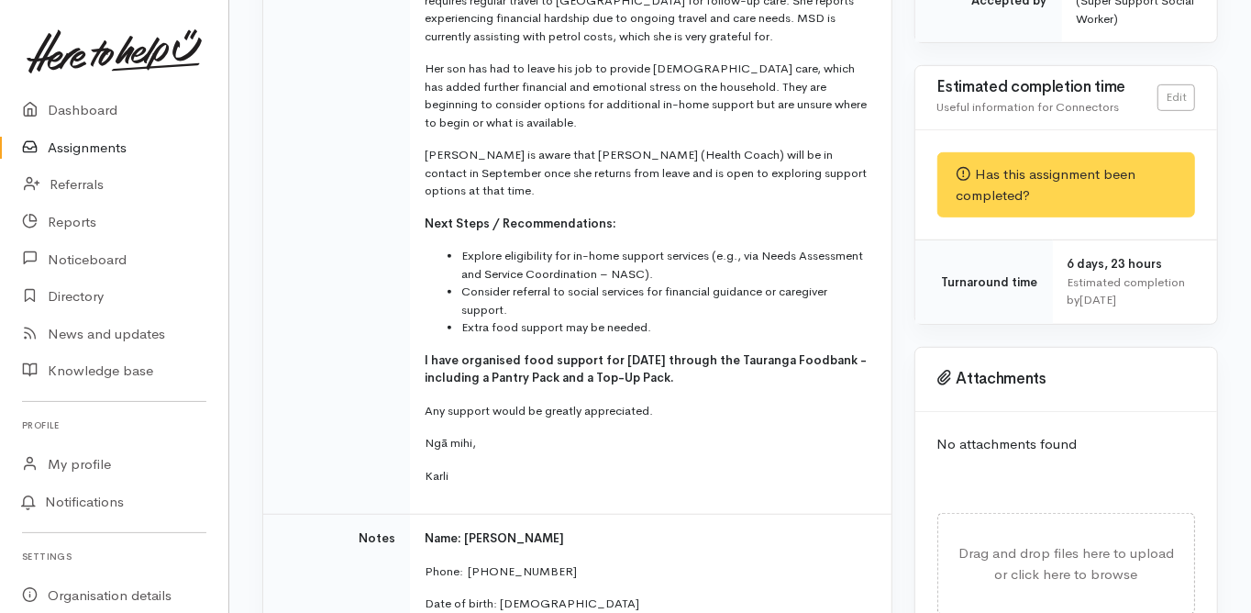
scroll to position [880, 0]
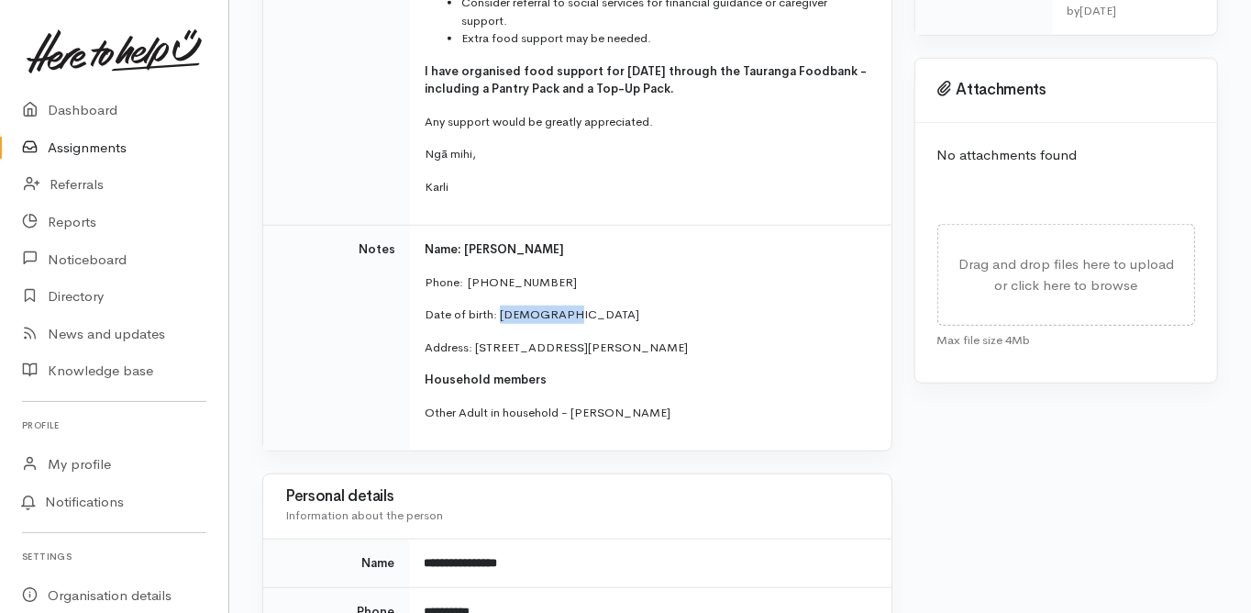
drag, startPoint x: 566, startPoint y: 275, endPoint x: 509, endPoint y: 272, distance: 56.9
click at [498, 305] on p "Date of birth: 08/04/1950" at bounding box center [647, 314] width 445 height 18
copy p "08/04/1950"
click at [445, 410] on td "Name: Shirley Siemonek Phone:  075480431 Date of birth: 08/04/1950 Address: 217…" at bounding box center [650, 339] width 481 height 226
drag, startPoint x: 621, startPoint y: 382, endPoint x: 582, endPoint y: 379, distance: 38.6
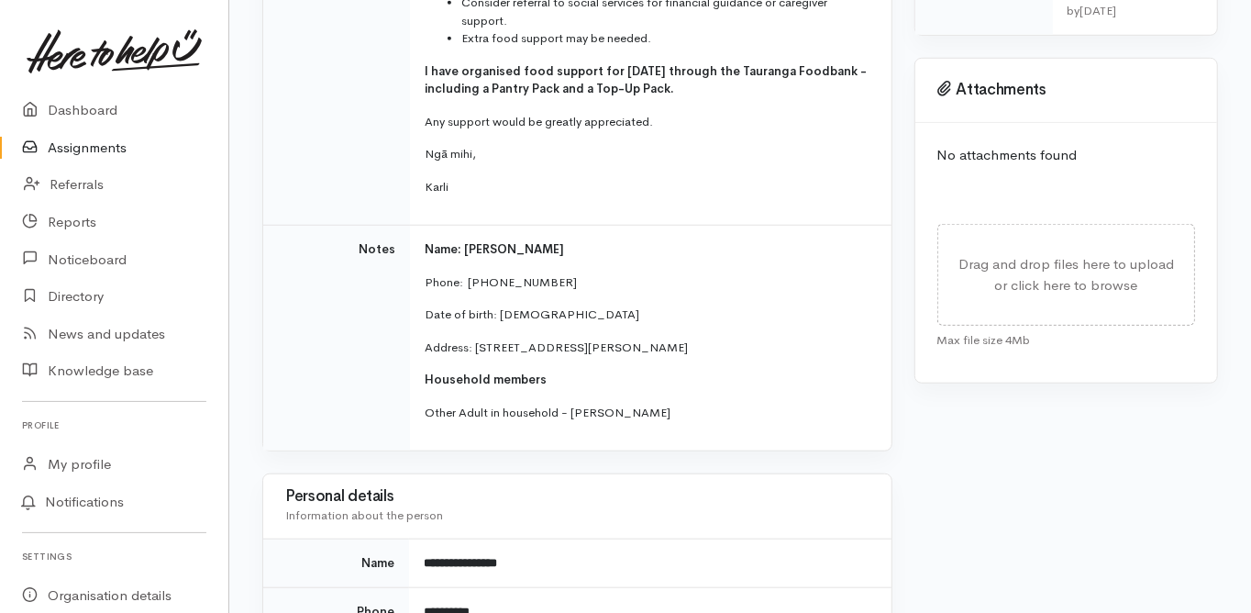
click at [570, 386] on td "Name: Shirley Siemonek Phone:  075480431 Date of birth: 08/04/1950 Address: 217…" at bounding box center [650, 339] width 481 height 226
copy p "Maurice Davison"
click at [437, 430] on div "Needs assessment Evaluation from Connector Help requested Older person support …" at bounding box center [577, 406] width 652 height 2156
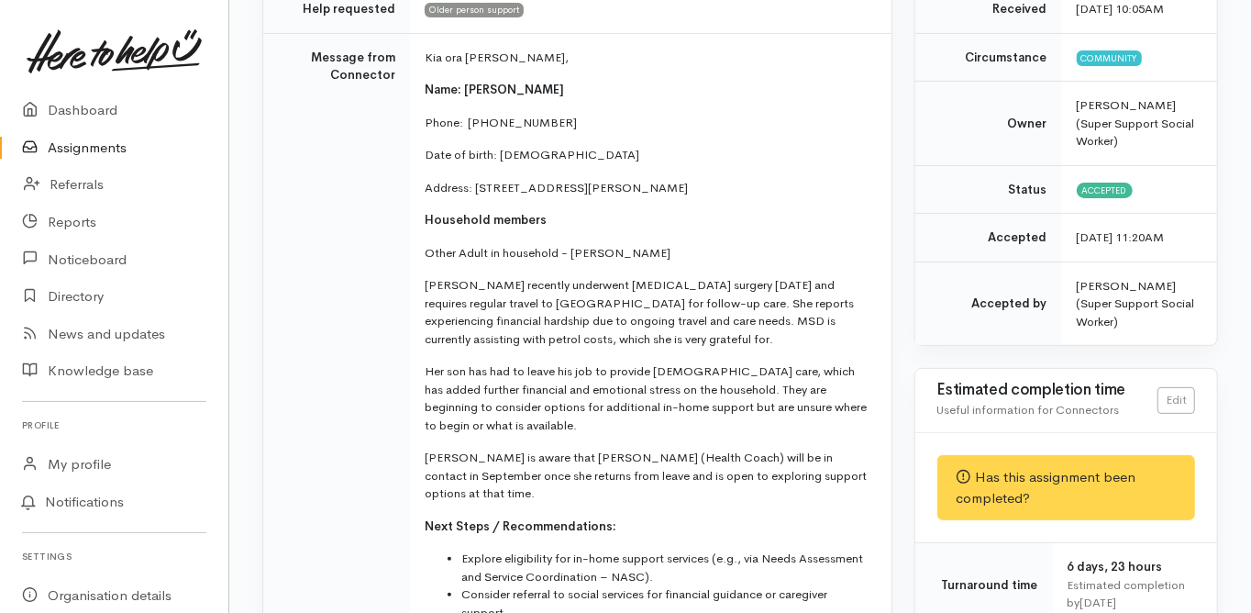
scroll to position [293, 0]
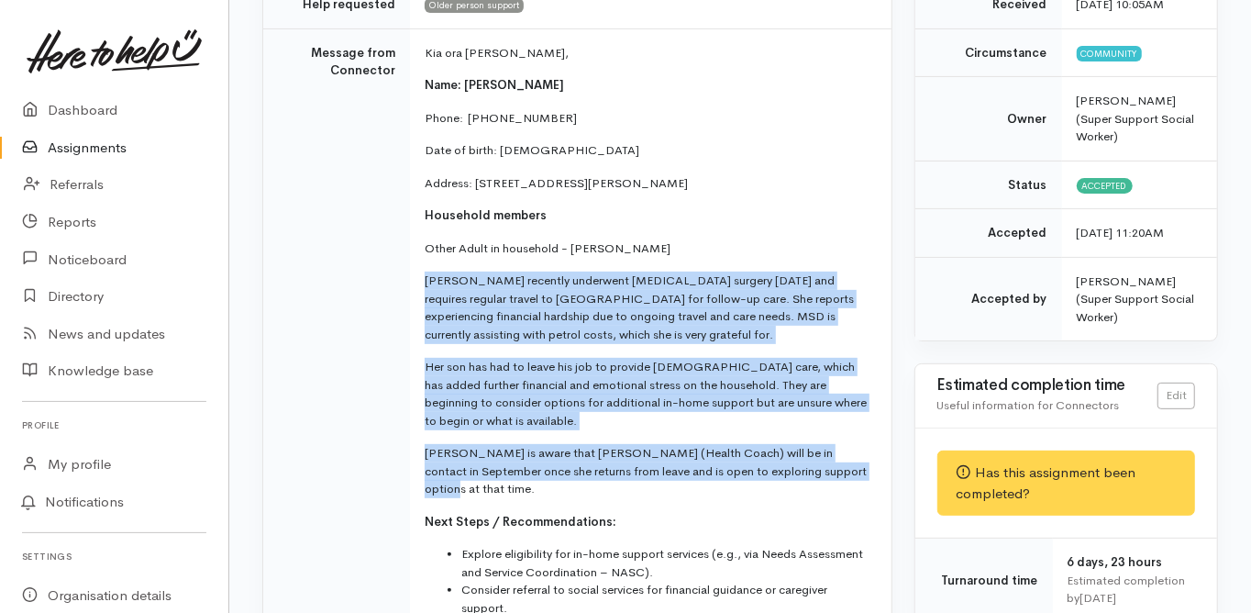
drag, startPoint x: 423, startPoint y: 258, endPoint x: 821, endPoint y: 447, distance: 440.6
click at [821, 446] on td "Kia ora Melissa, Name: Shirley Siemonek Phone:  075480431 Date of birth: 08/04/…" at bounding box center [650, 420] width 481 height 784
copy td "Shirley recently underwent brain tumour surgery five weeks ago and requires reg…"
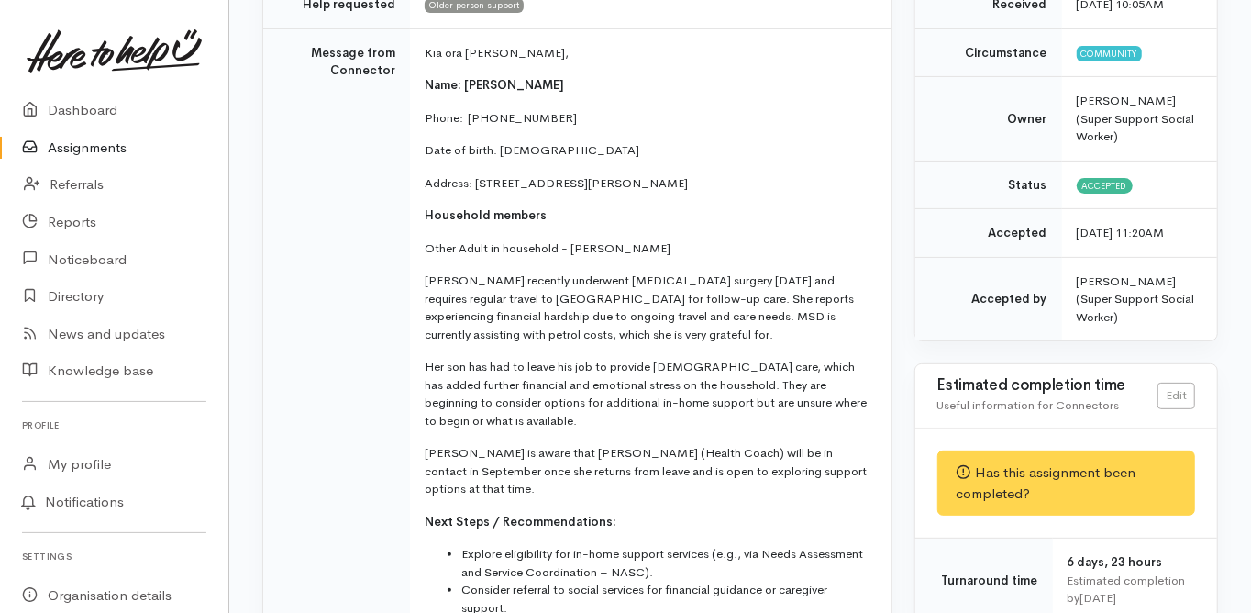
click at [380, 364] on td "Message from Connector" at bounding box center [336, 420] width 147 height 784
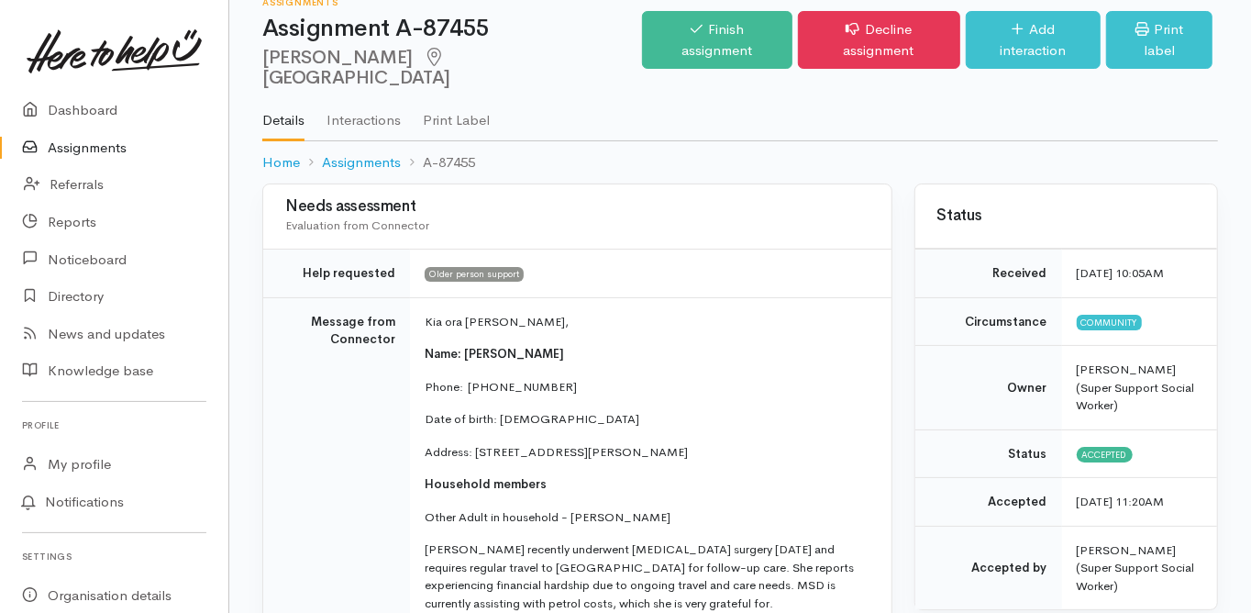
scroll to position [0, 0]
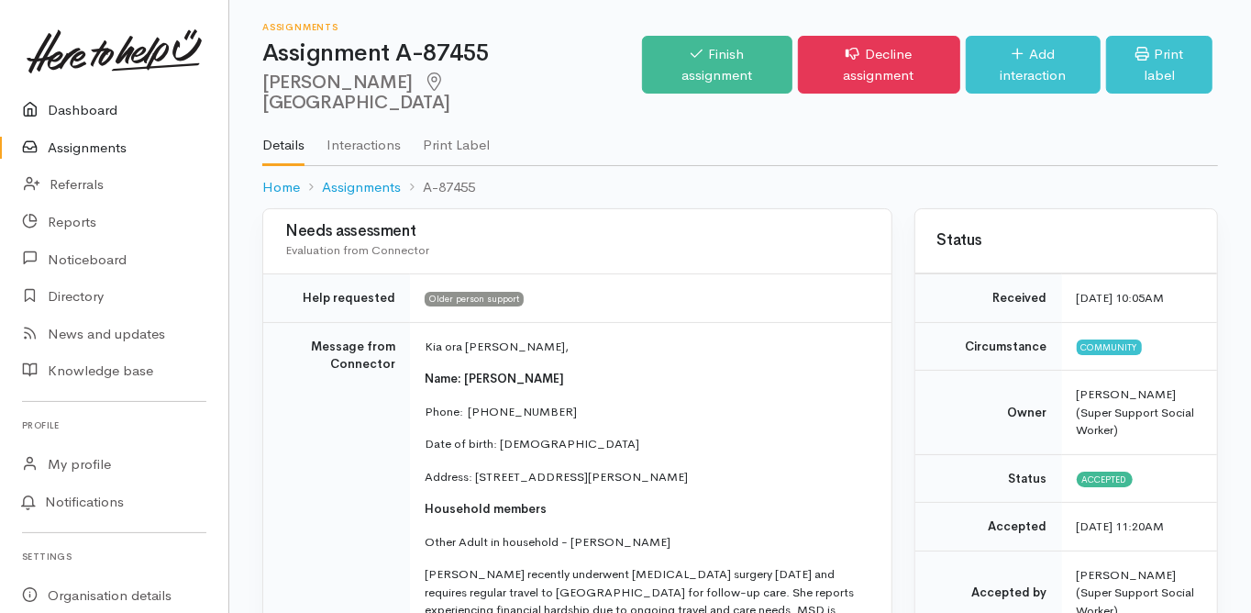
click at [92, 105] on link "Dashboard" at bounding box center [114, 111] width 228 height 38
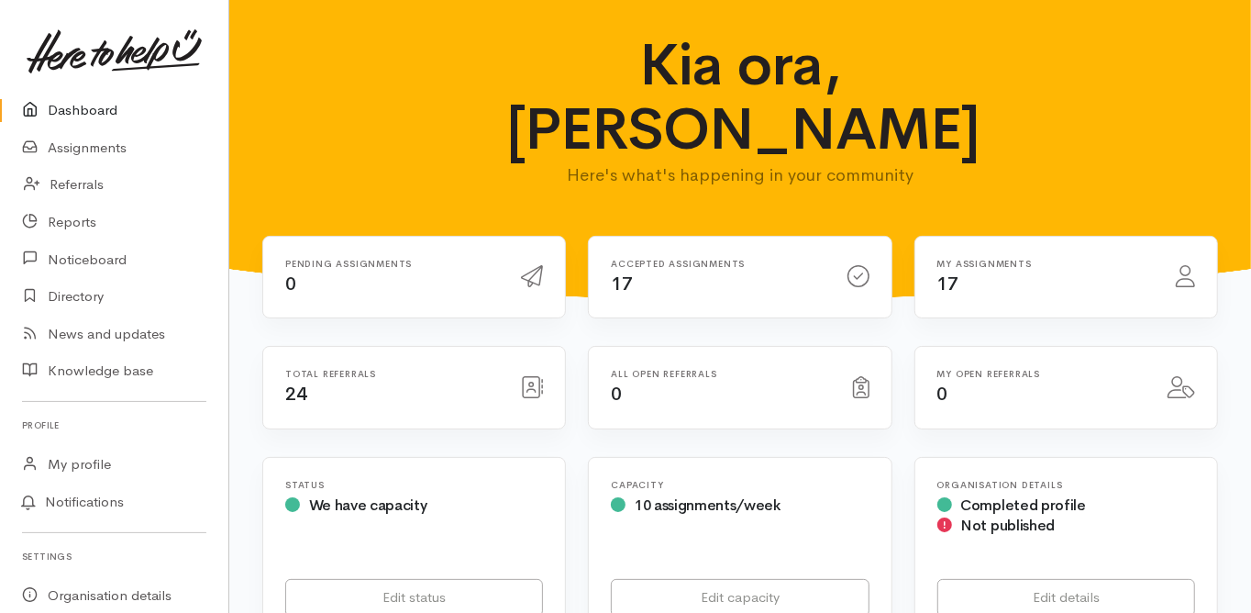
click at [92, 105] on link "Dashboard" at bounding box center [114, 111] width 228 height 38
